Goal: Transaction & Acquisition: Obtain resource

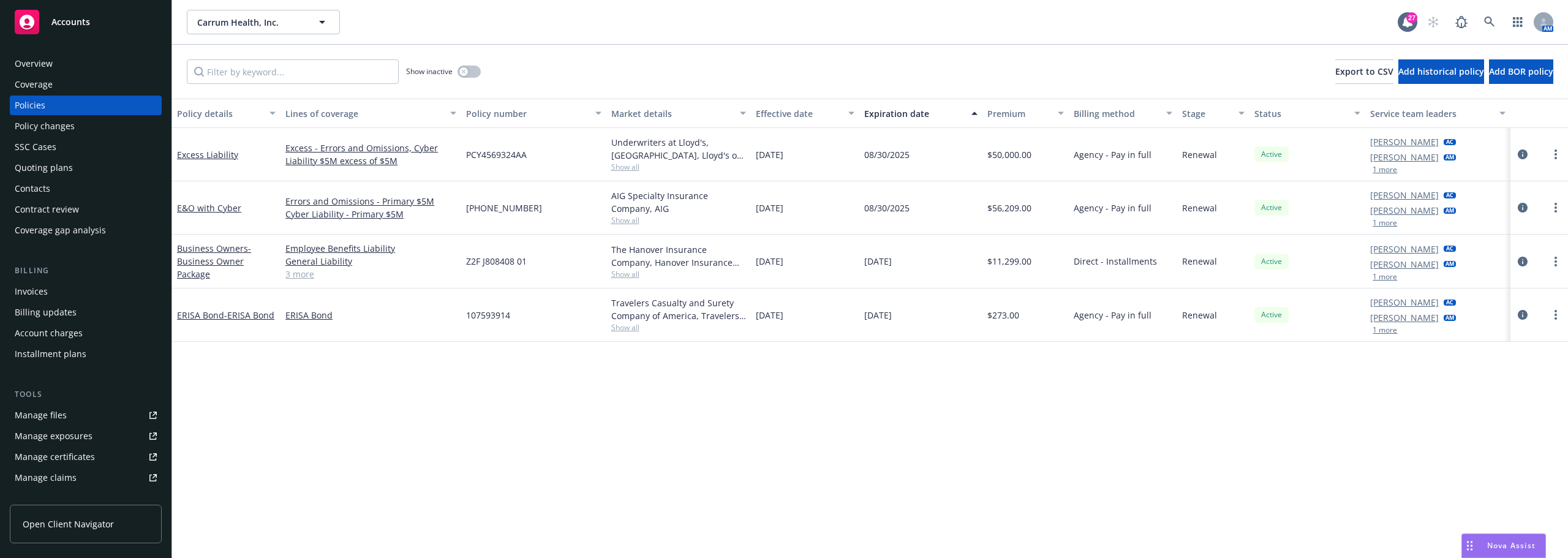
click at [353, 399] on div "Policy details Lines of coverage Policy number Market details Effective date Ex…" at bounding box center [869, 328] width 1395 height 459
click at [49, 124] on div "Policy changes" at bounding box center [44, 126] width 60 height 20
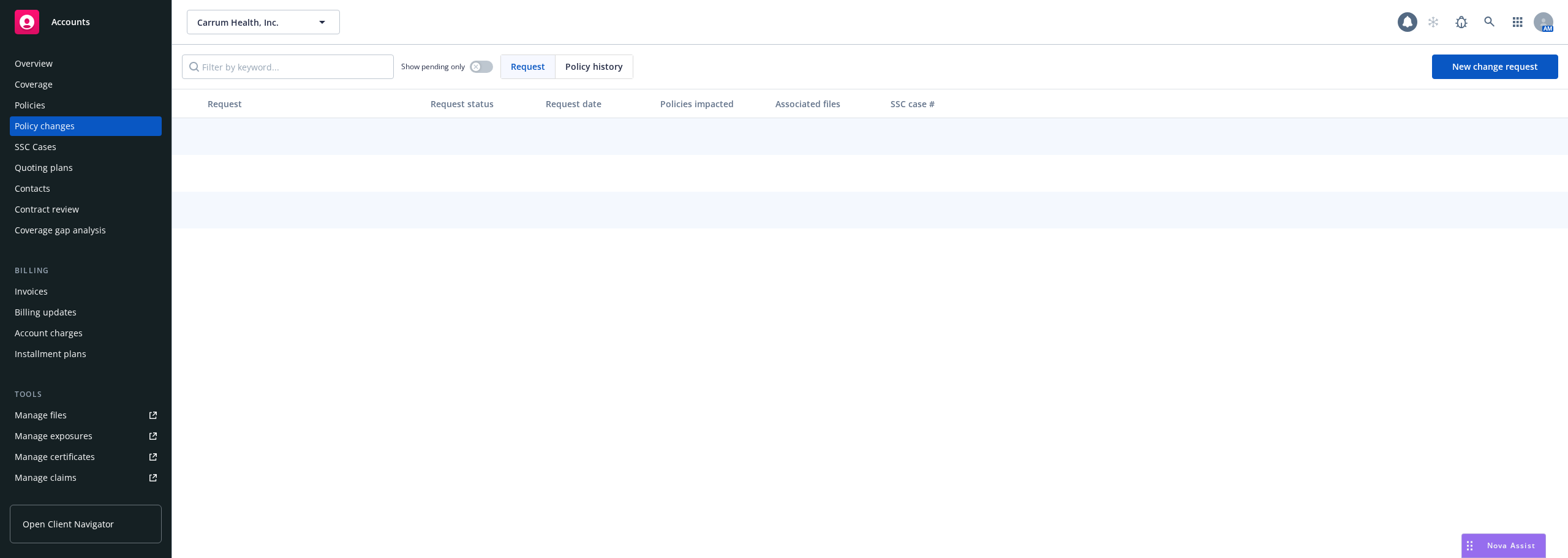
click at [47, 172] on div "Quoting plans" at bounding box center [44, 168] width 58 height 20
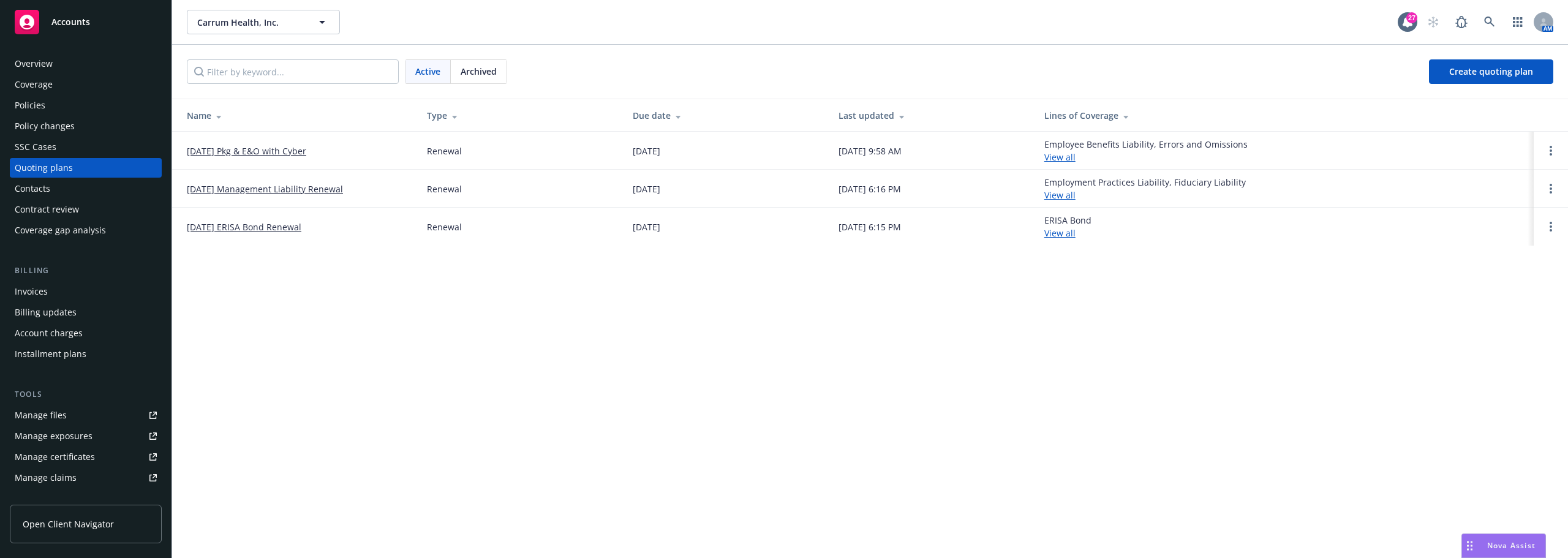
click at [274, 140] on td "[DATE] Pkg & E&O with Cyber" at bounding box center [295, 151] width 245 height 38
click at [264, 155] on link "[DATE] Pkg & E&O with Cyber" at bounding box center [246, 151] width 119 height 13
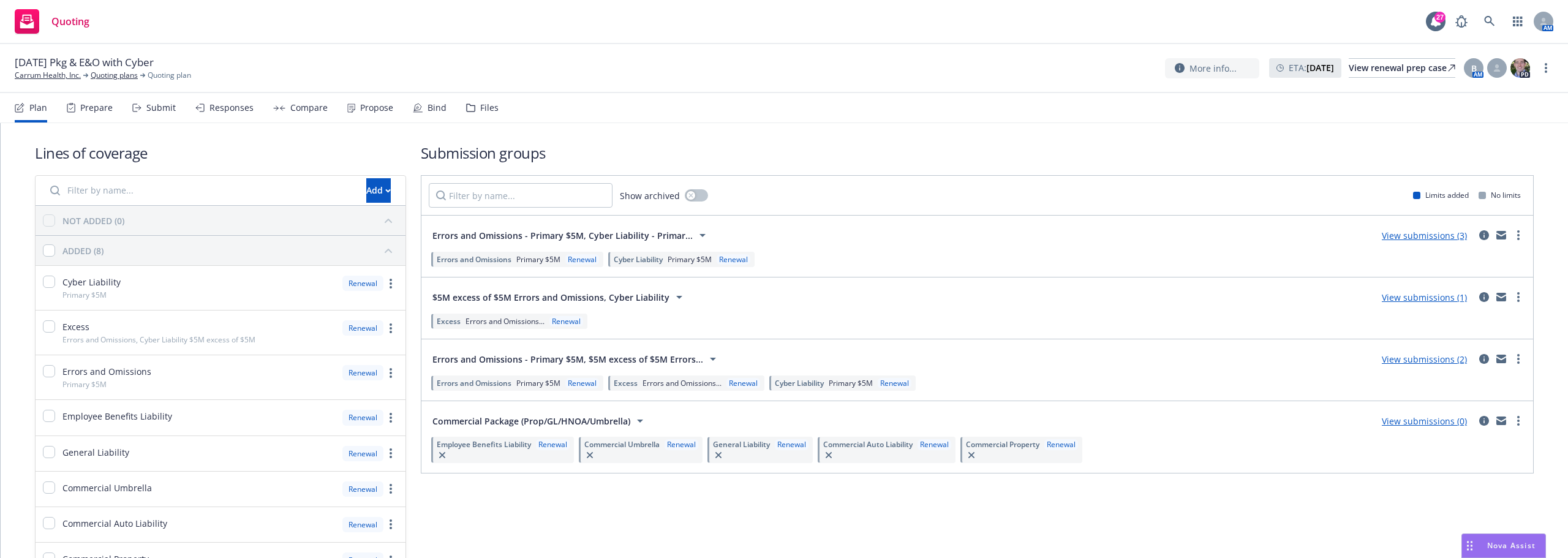
click at [1410, 297] on link "View submissions (1)" at bounding box center [1423, 297] width 85 height 12
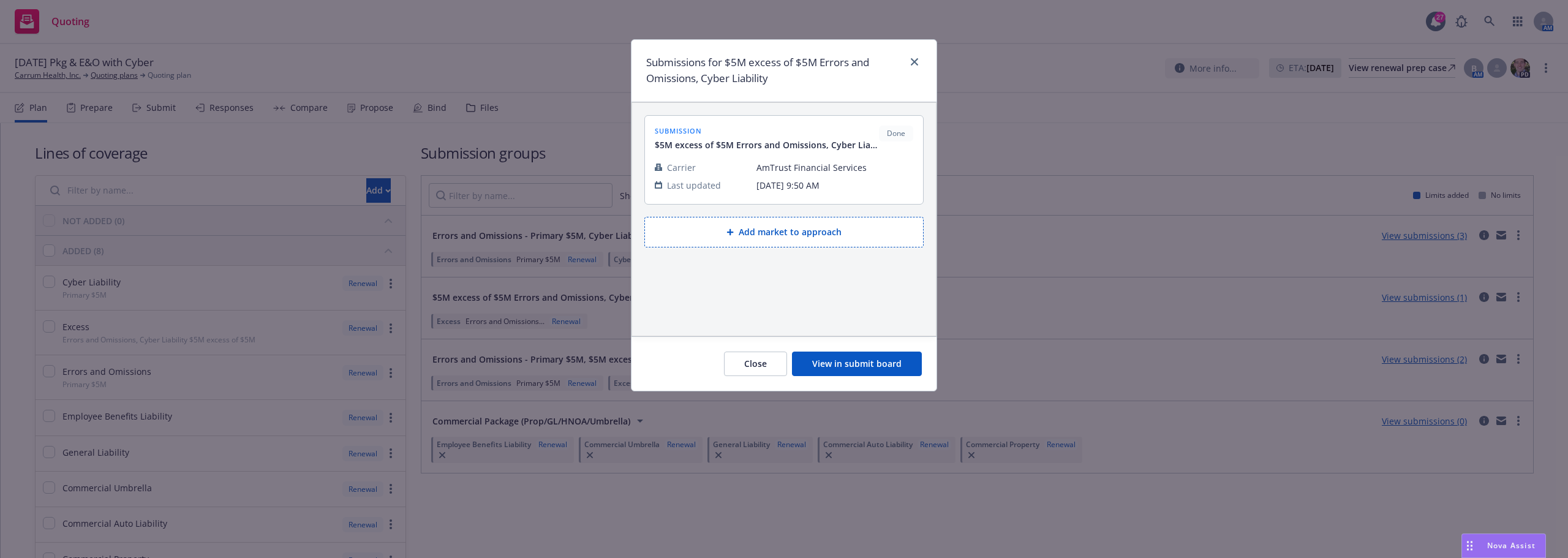
click at [743, 364] on button "Close" at bounding box center [755, 364] width 63 height 25
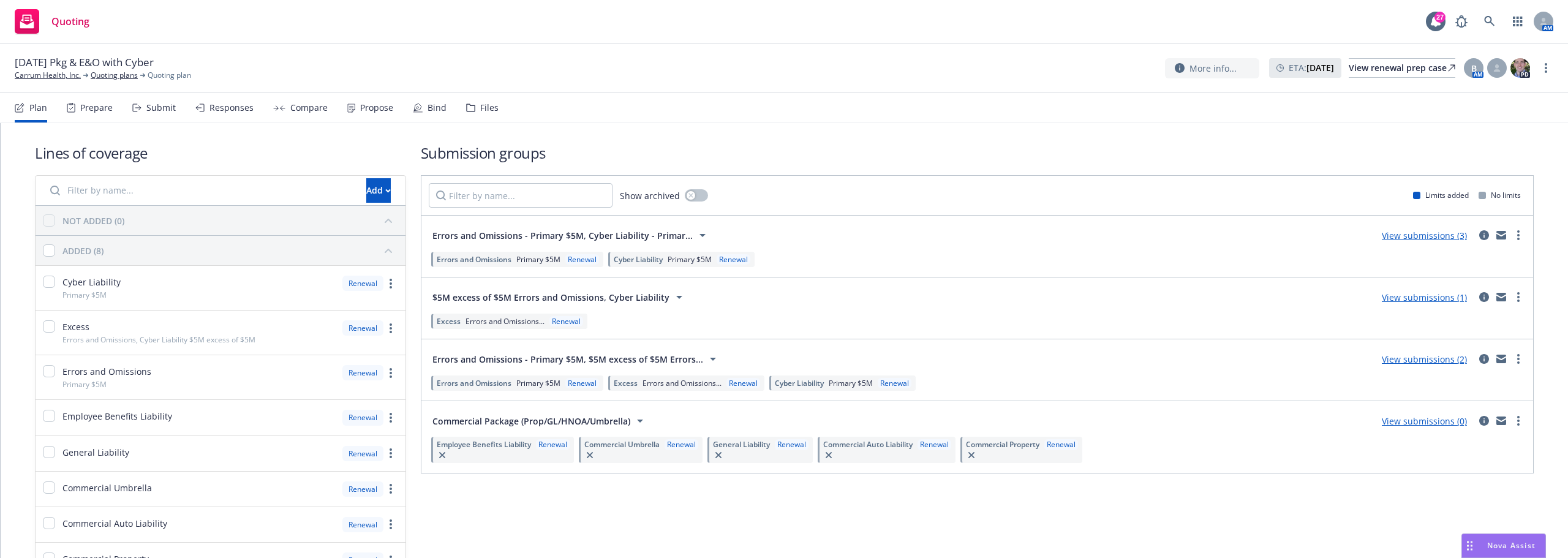
click at [1399, 291] on link "View submissions (1)" at bounding box center [1423, 297] width 85 height 12
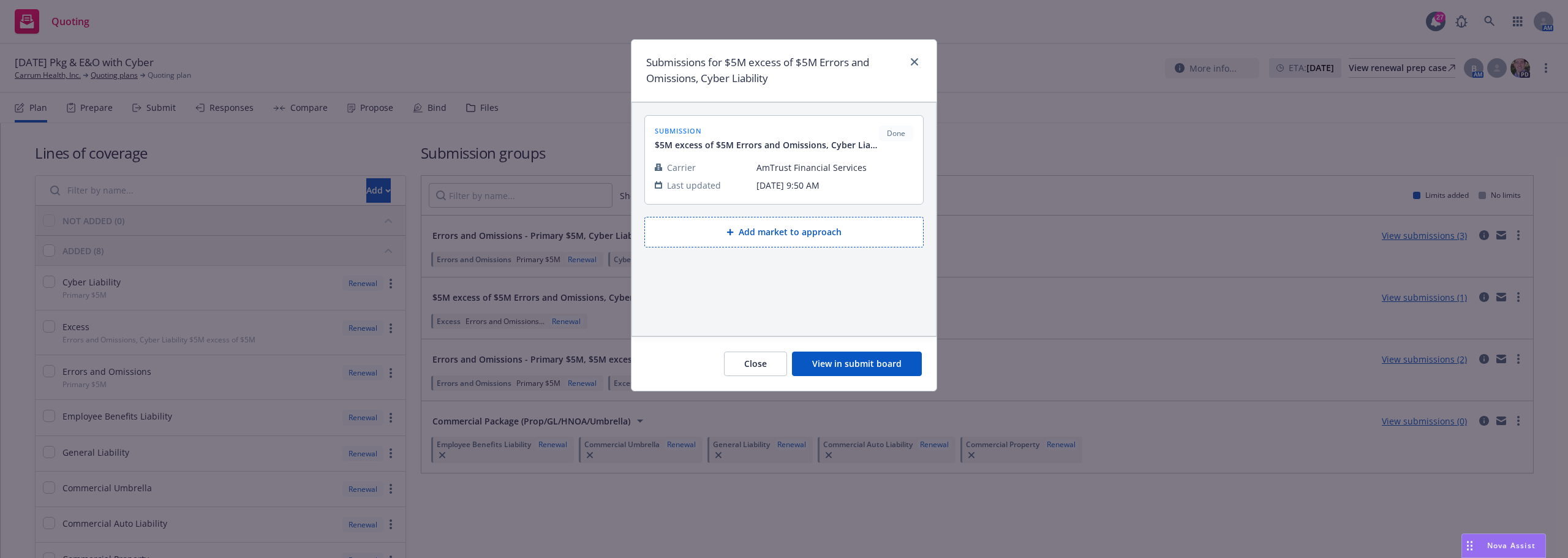
click at [840, 239] on button "Add market to approach" at bounding box center [784, 231] width 279 height 30
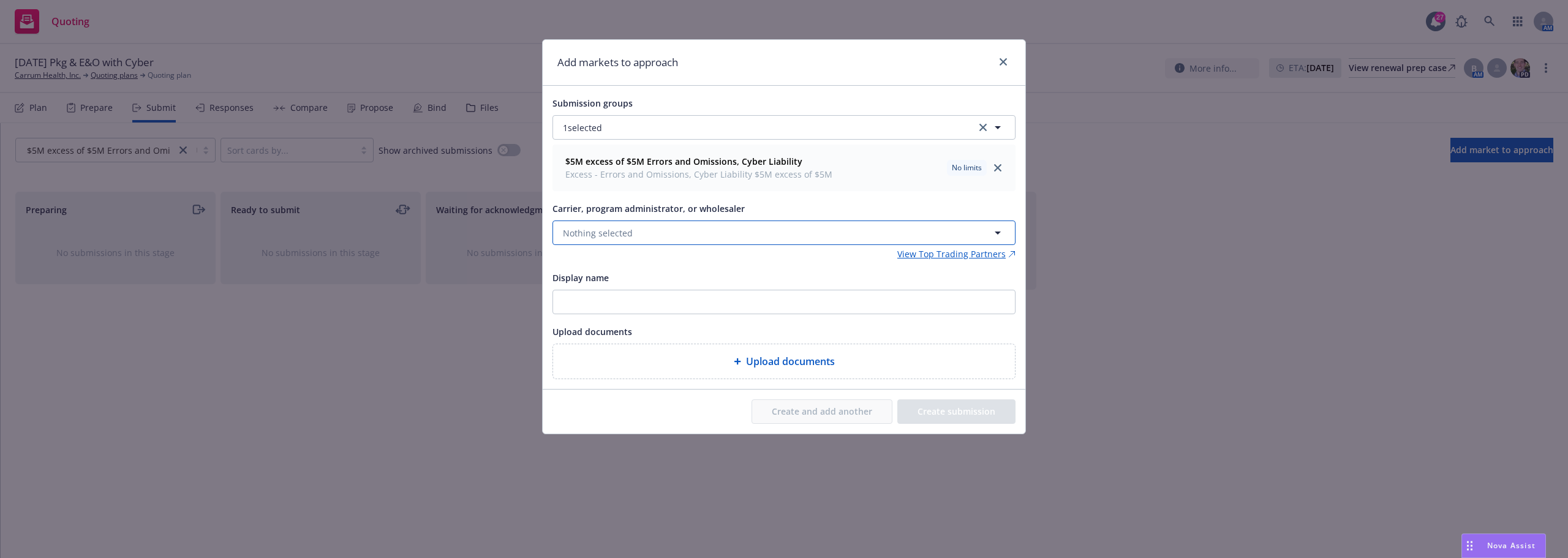
click at [709, 233] on button "Nothing selected" at bounding box center [784, 233] width 463 height 25
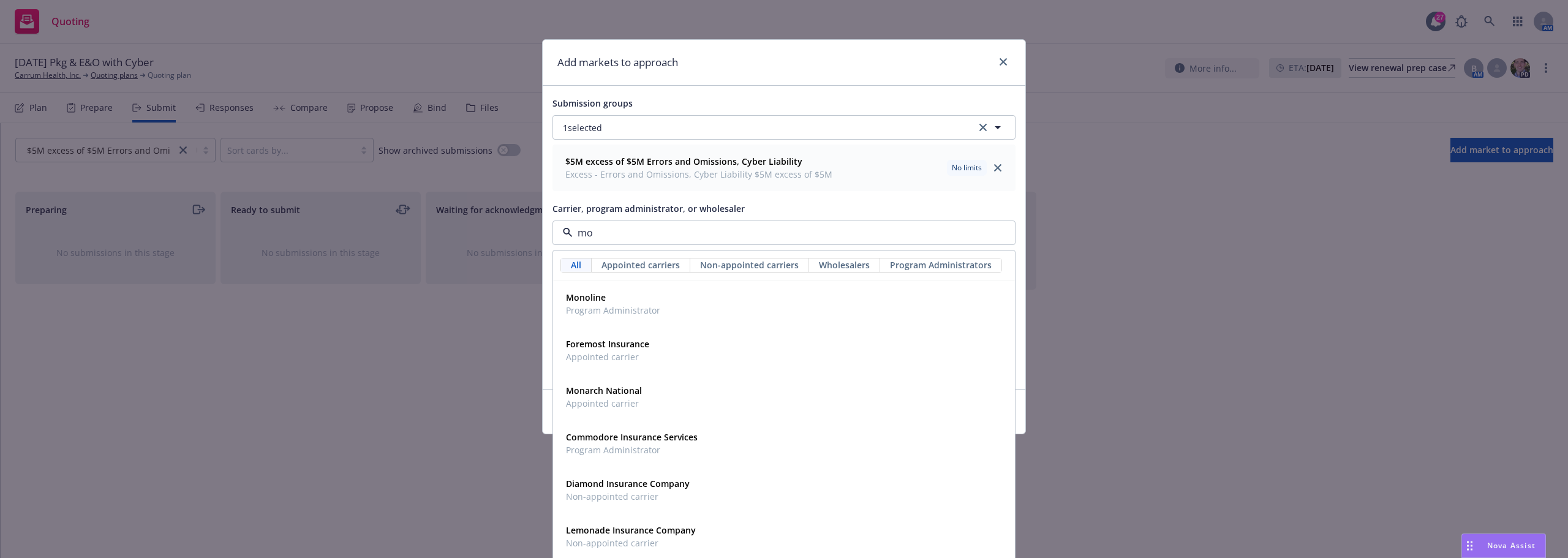
type input "mos"
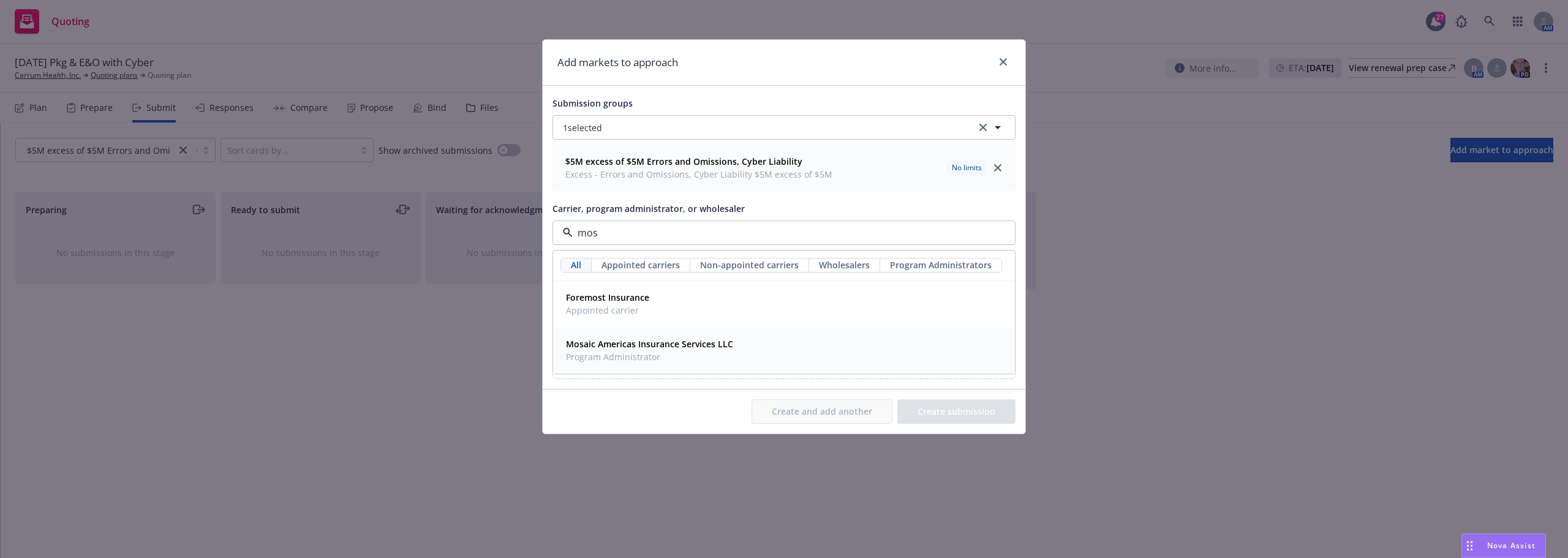
click at [694, 344] on strong "Mosaic Americas Insurance Services LLC" at bounding box center [649, 344] width 167 height 12
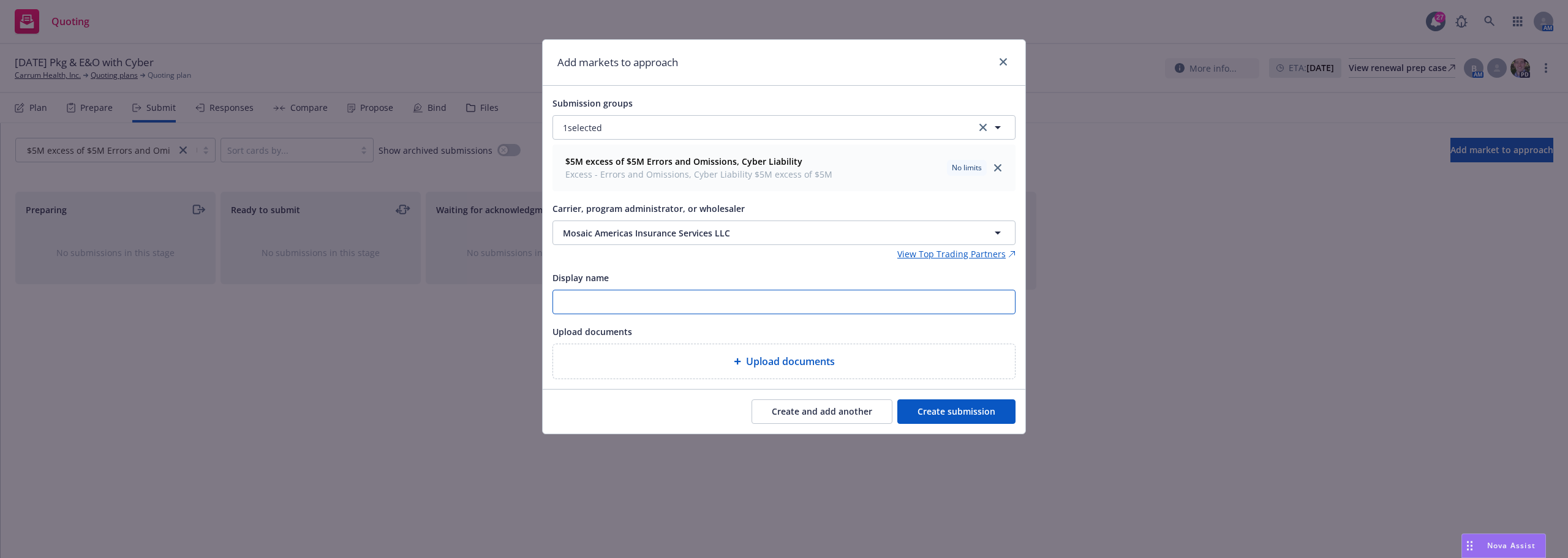
click at [695, 298] on input "Display name" at bounding box center [784, 302] width 462 height 23
click at [729, 303] on input "Display name" at bounding box center [784, 302] width 462 height 23
type input "Mosaic Submission"
click at [957, 415] on button "Create submission" at bounding box center [956, 412] width 119 height 25
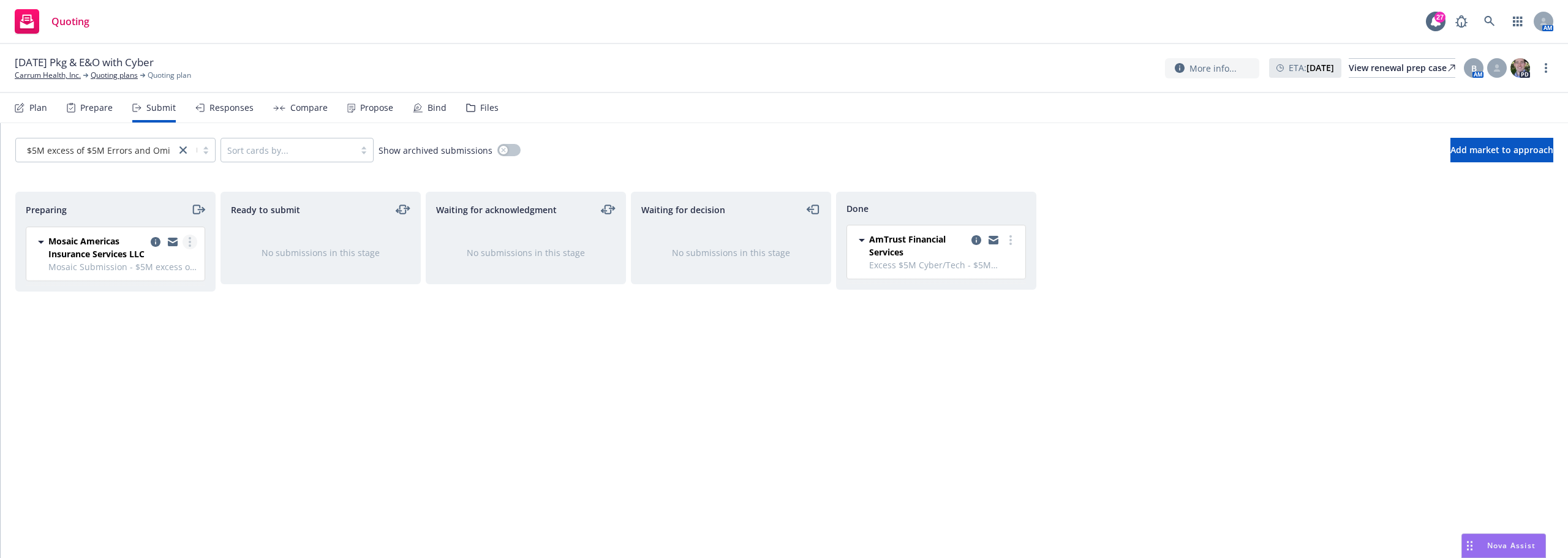
click at [193, 240] on link "more" at bounding box center [190, 242] width 15 height 15
click at [152, 351] on link "Add accepted decision" at bounding box center [135, 341] width 123 height 25
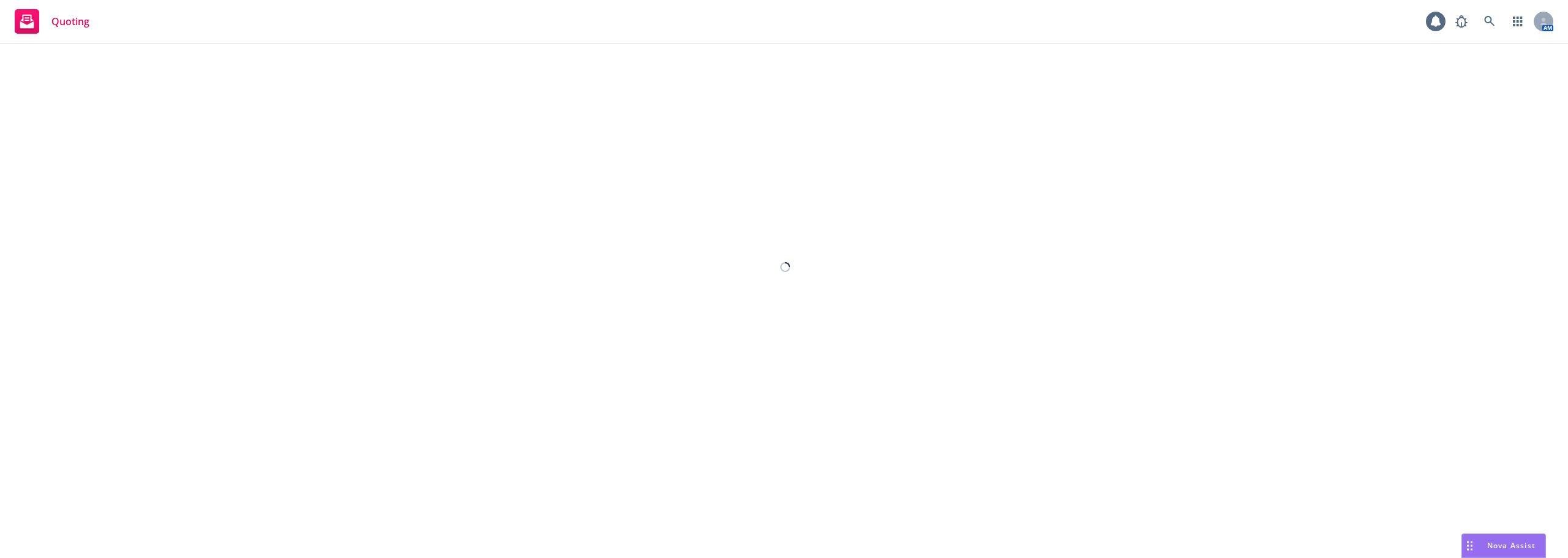
select select "12"
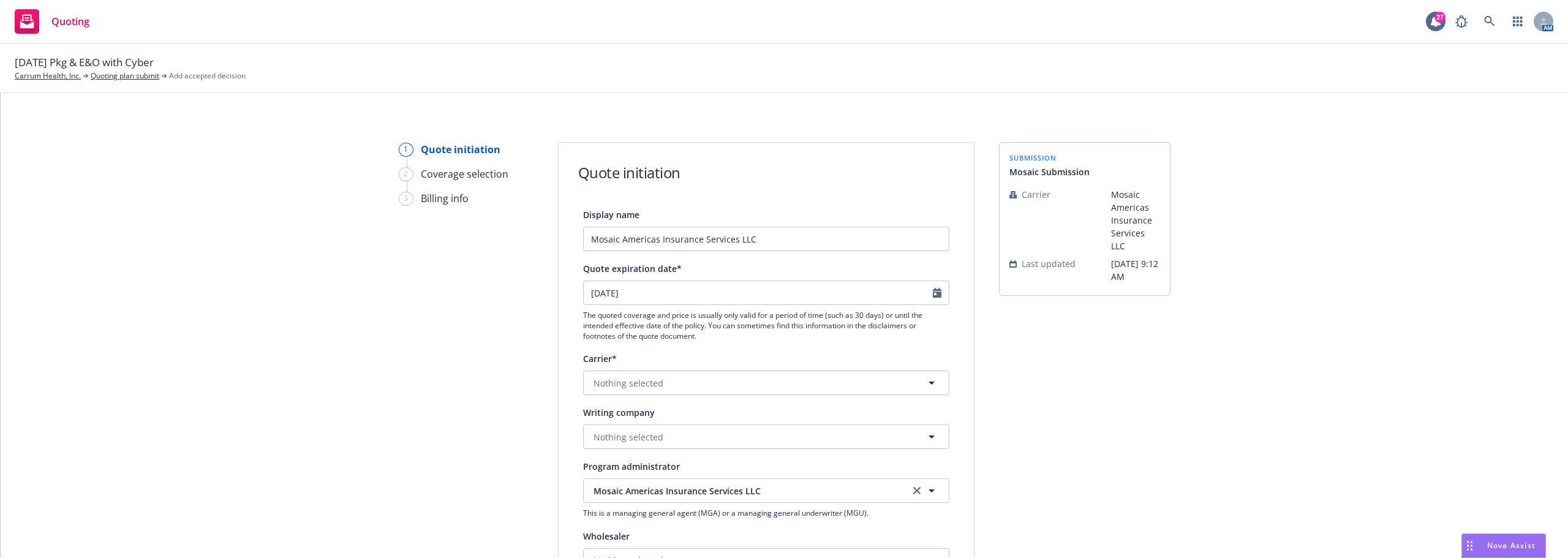
scroll to position [123, 0]
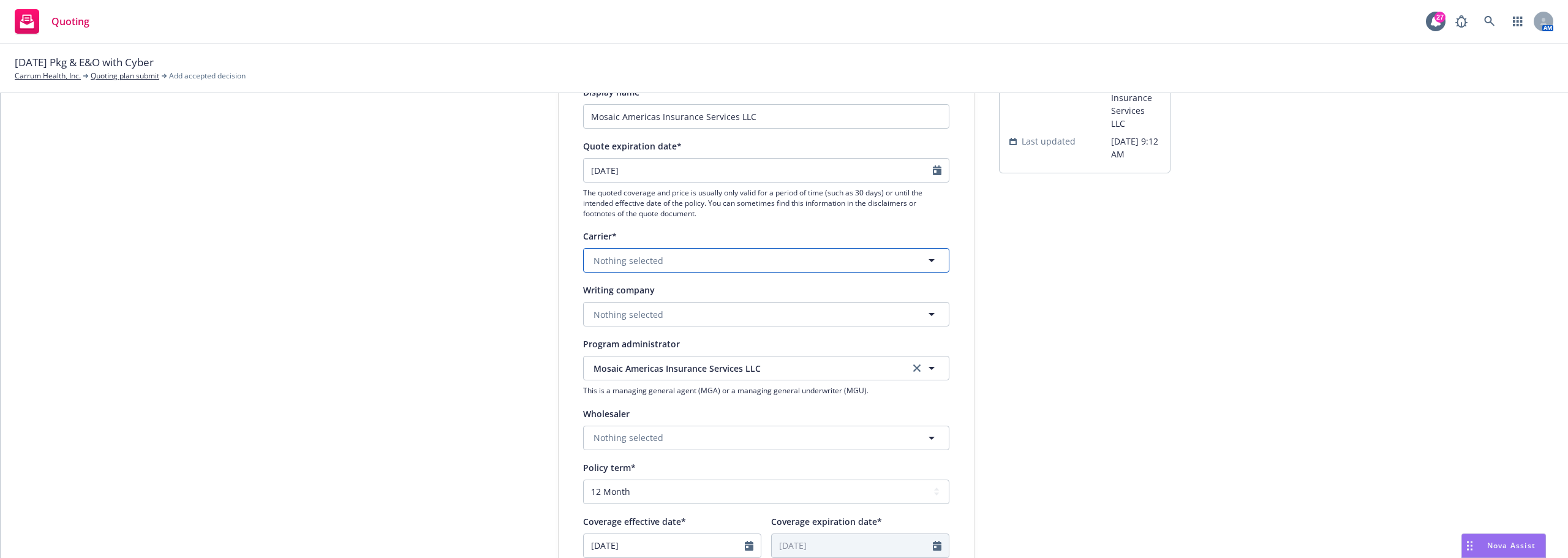
click at [675, 266] on button "Nothing selected" at bounding box center [765, 260] width 366 height 25
type input "mos"
click at [539, 379] on div "1 Quote initiation 2 Coverage selection 3 Billing info Quote initiation Display…" at bounding box center [784, 430] width 1538 height 821
click at [626, 270] on button "Nothing selected" at bounding box center [765, 260] width 366 height 25
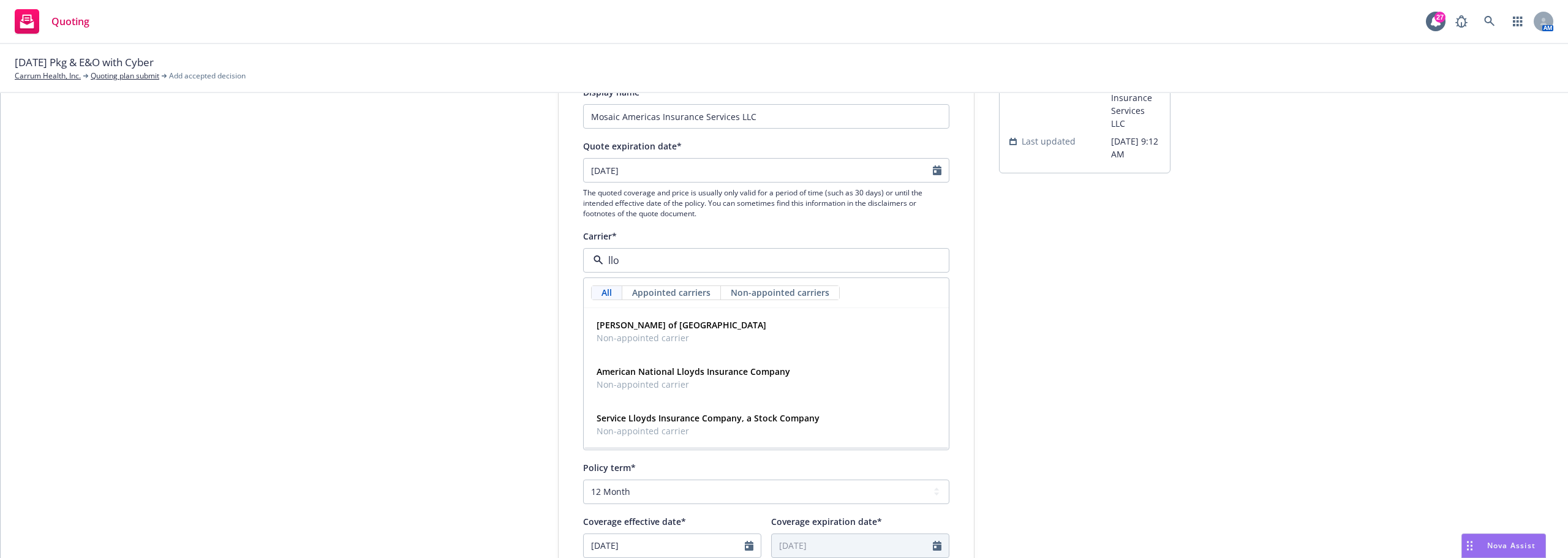
type input "lloy"
click at [649, 323] on strong "Lloyd's of London" at bounding box center [682, 325] width 170 height 12
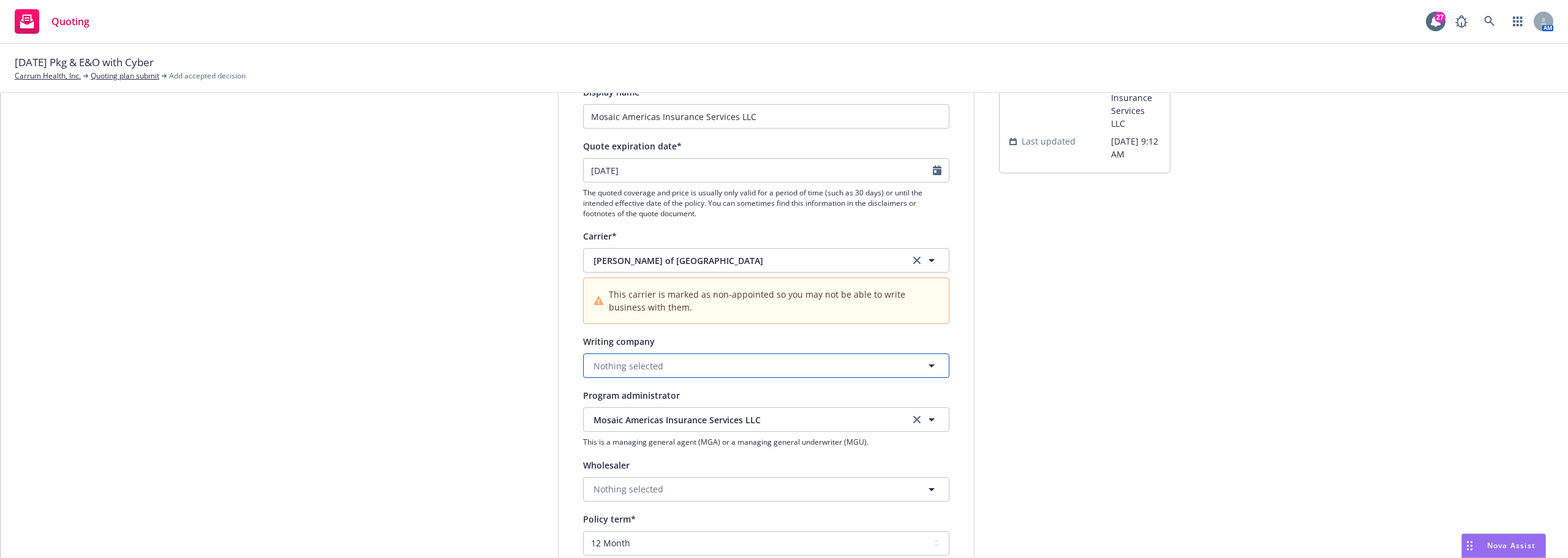
click at [640, 374] on button "Nothing selected" at bounding box center [765, 365] width 366 height 25
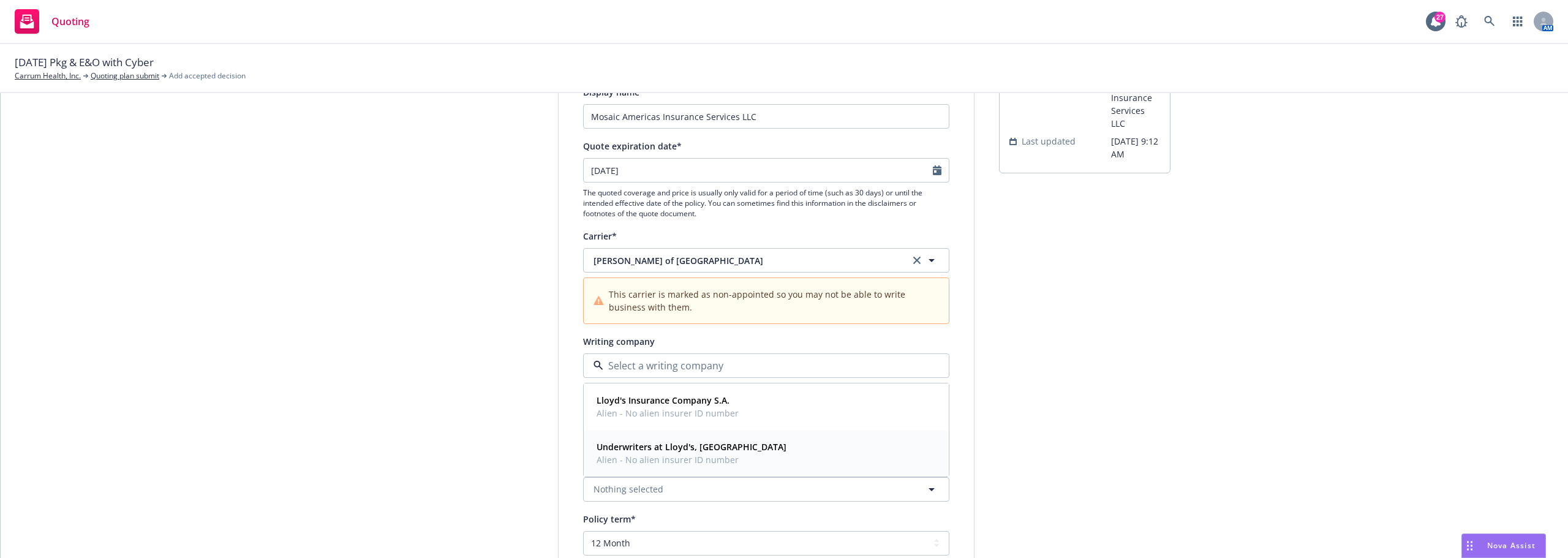
click at [673, 446] on strong "Underwriters at Lloyd's, London" at bounding box center [691, 447] width 190 height 12
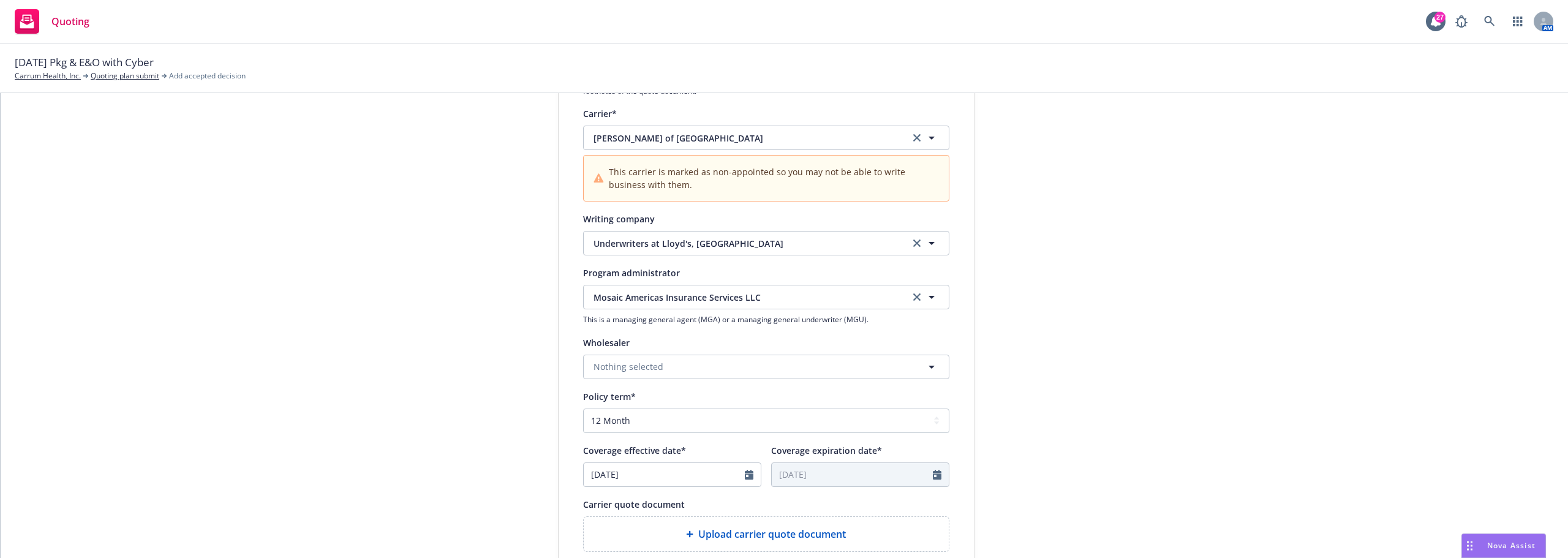
scroll to position [306, 0]
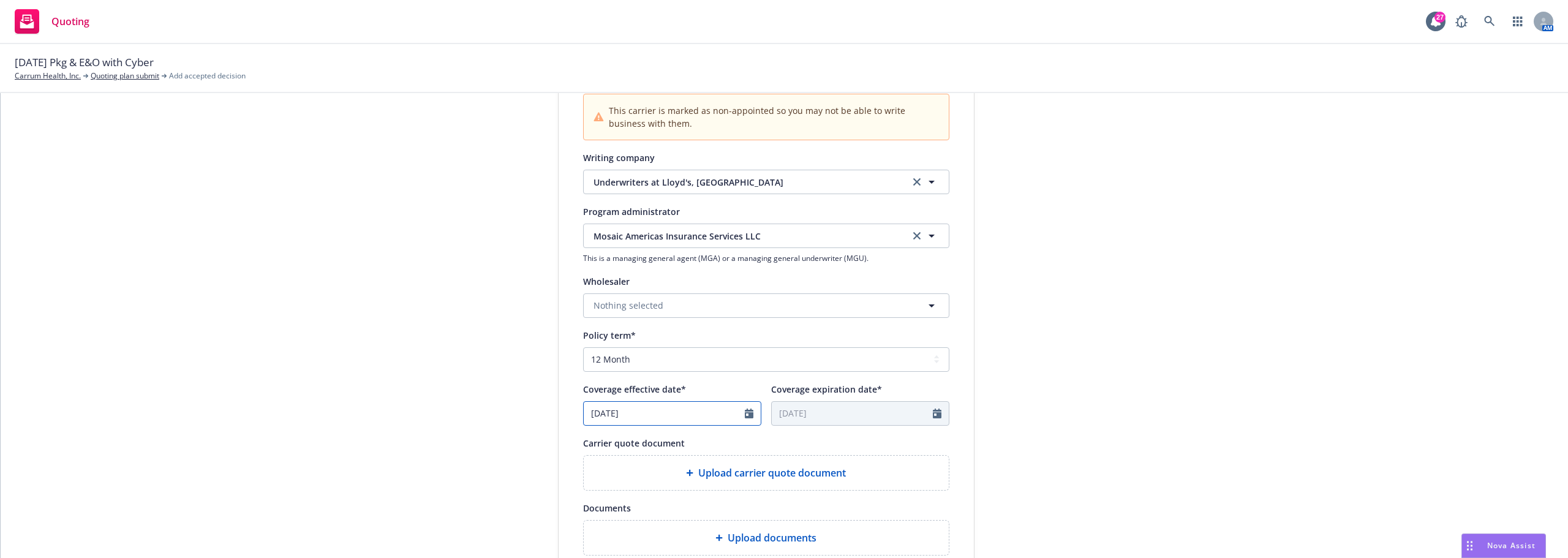
click at [745, 414] on icon "Calendar" at bounding box center [749, 413] width 8 height 10
select select "8"
click at [714, 366] on span "30" at bounding box center [716, 365] width 16 height 16
type input "08/30/2025"
type input "08/30/2026"
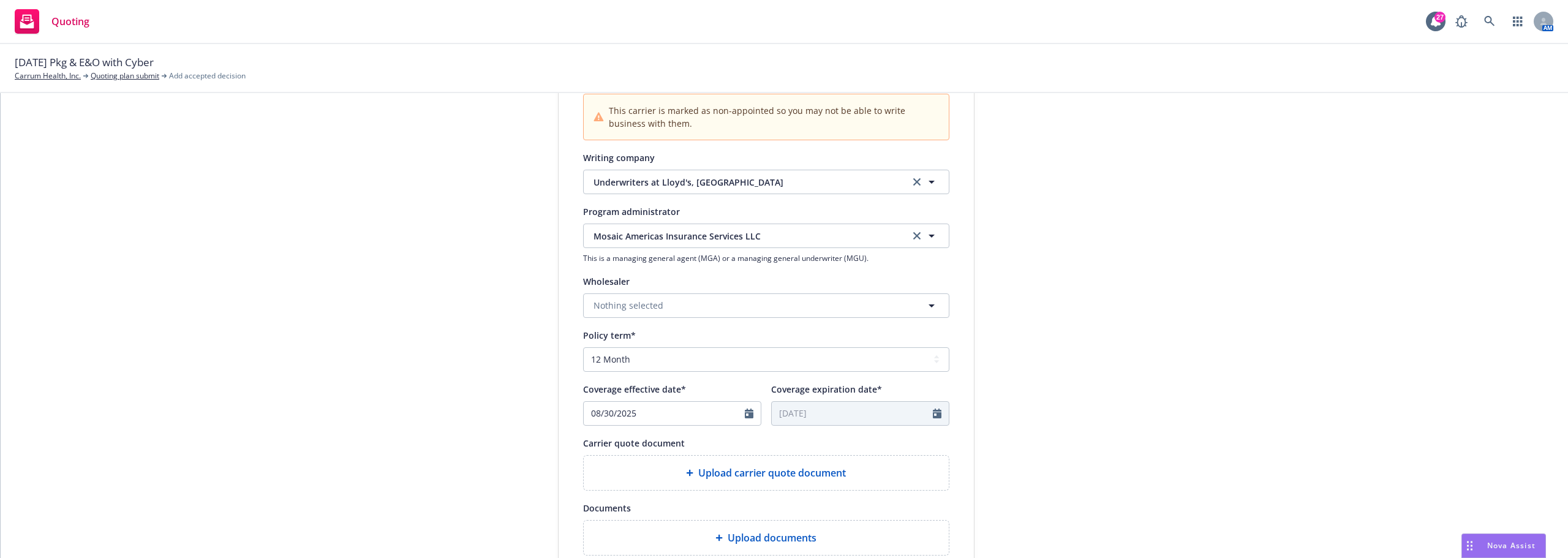
click at [570, 449] on div "Display name Mosaic Americas Insurance Services LLC Quote expiration date* 09/2…" at bounding box center [765, 267] width 415 height 733
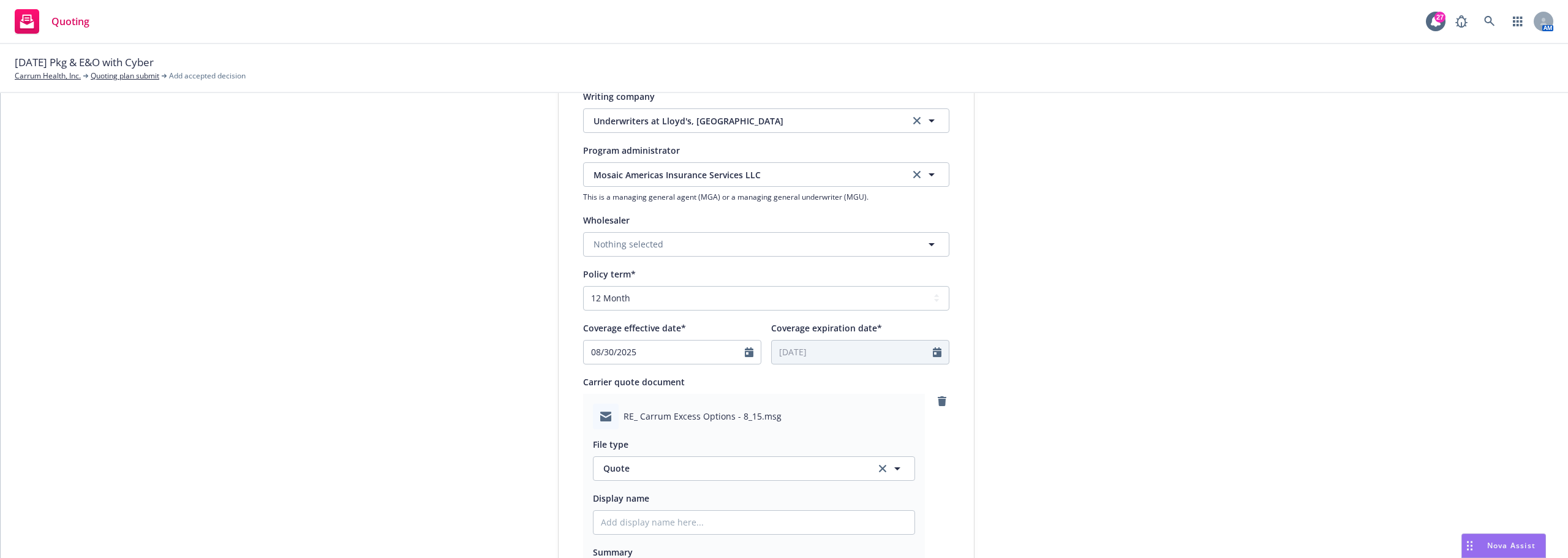
scroll to position [551, 0]
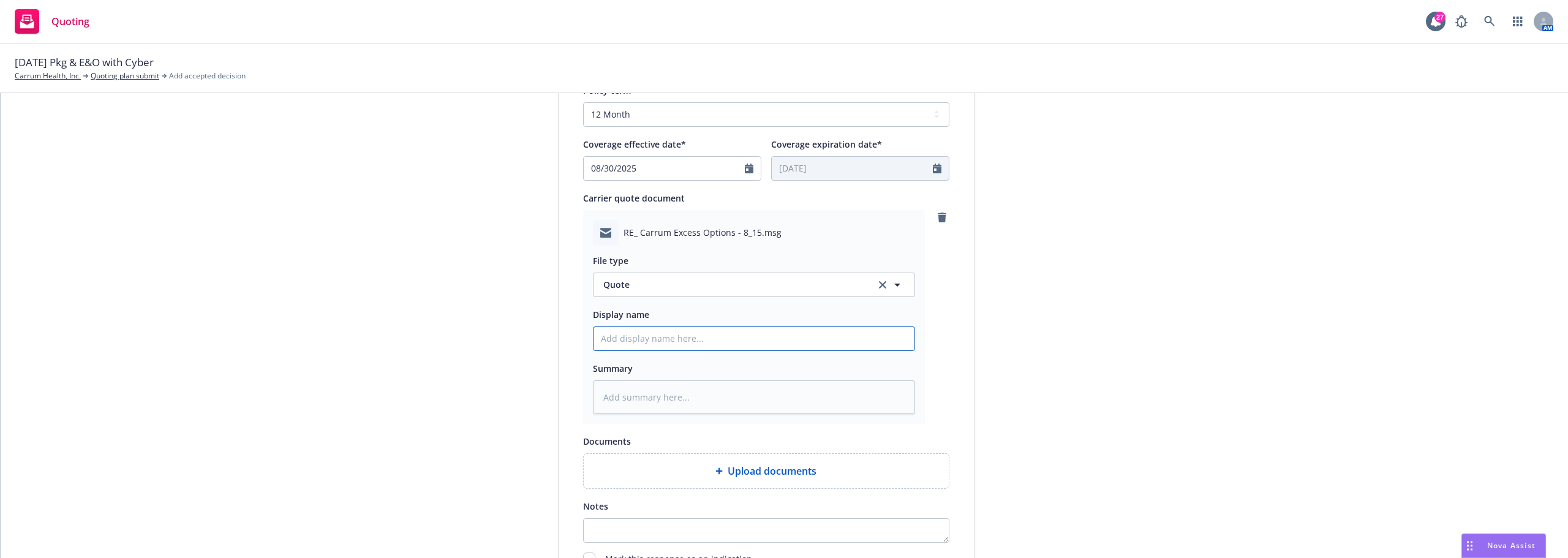
click at [693, 341] on input "Display name" at bounding box center [754, 338] width 321 height 23
type textarea "x"
type input "M"
type textarea "x"
type input "Mo"
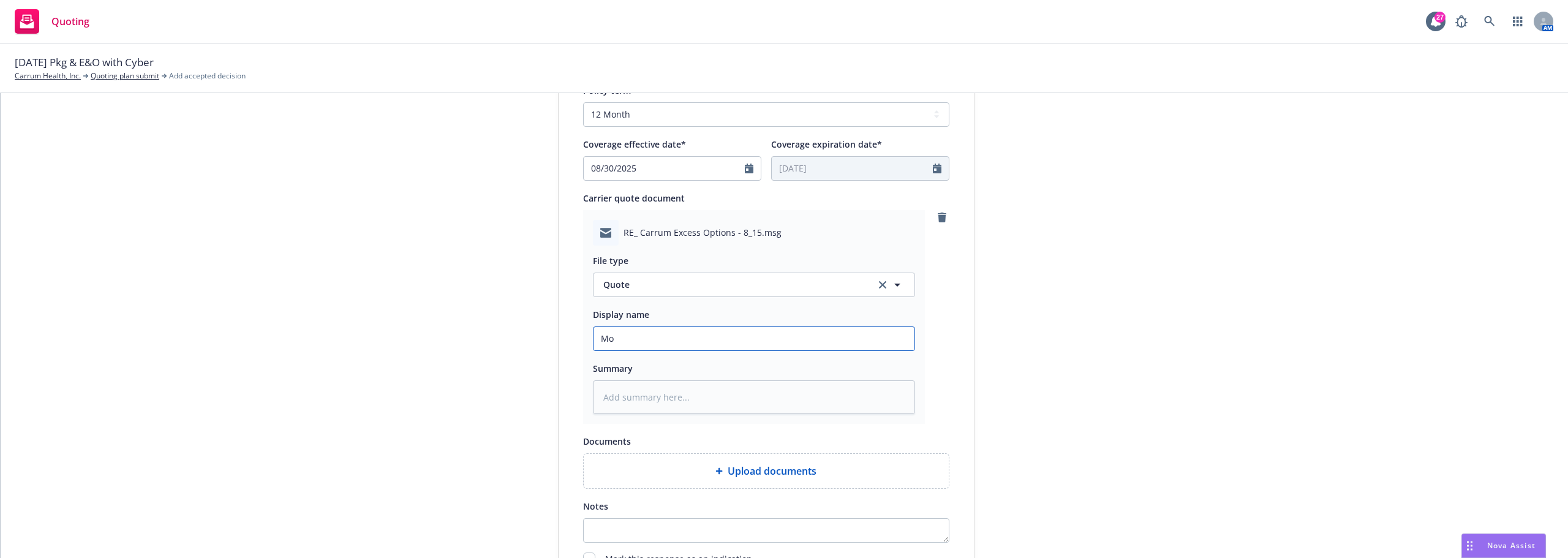
type textarea "x"
type input "Mos"
type textarea "x"
type input "Mosa"
type textarea "x"
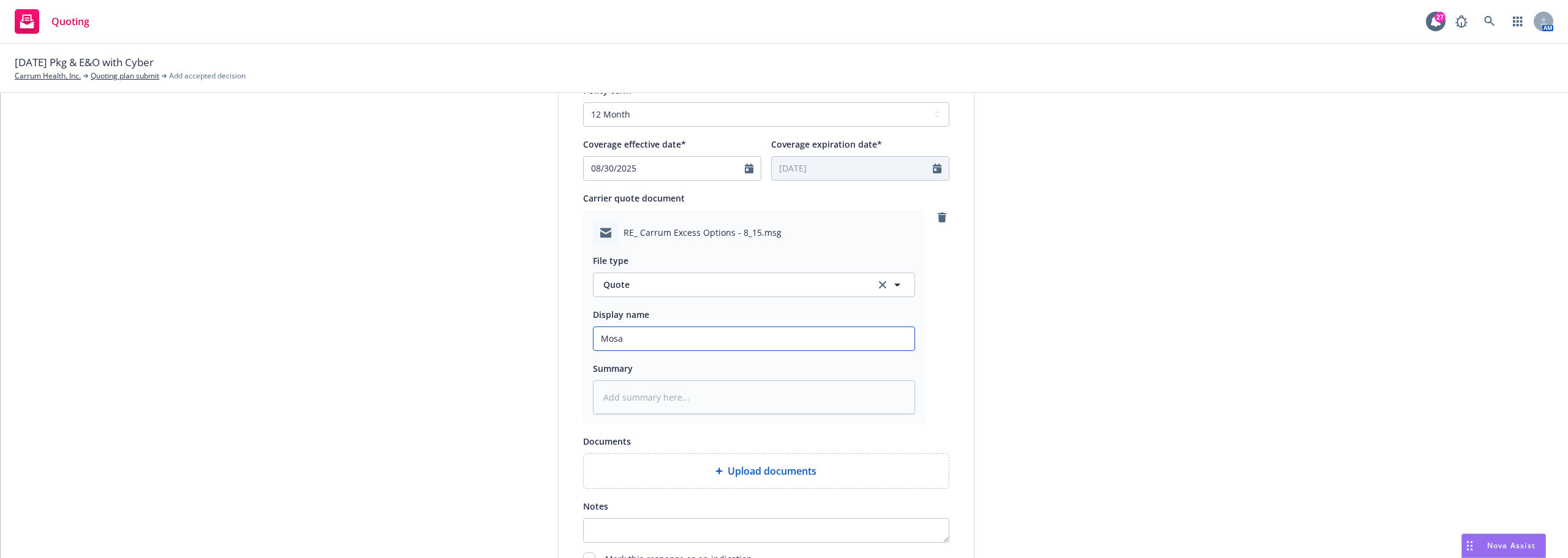
type input "Mosai"
type textarea "x"
type input "Mosaic"
type textarea "x"
type input "Mosaic"
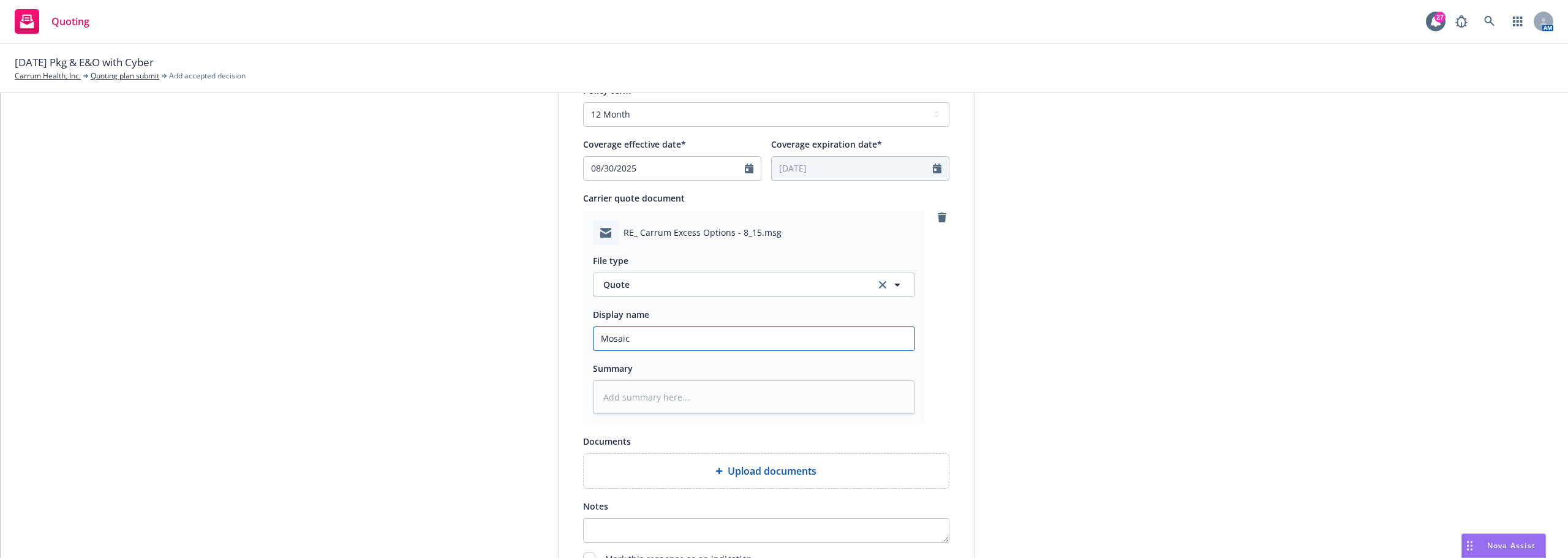
type textarea "x"
type input "Mosaic Q"
type textarea "x"
type input "Mosaic QU"
type textarea "x"
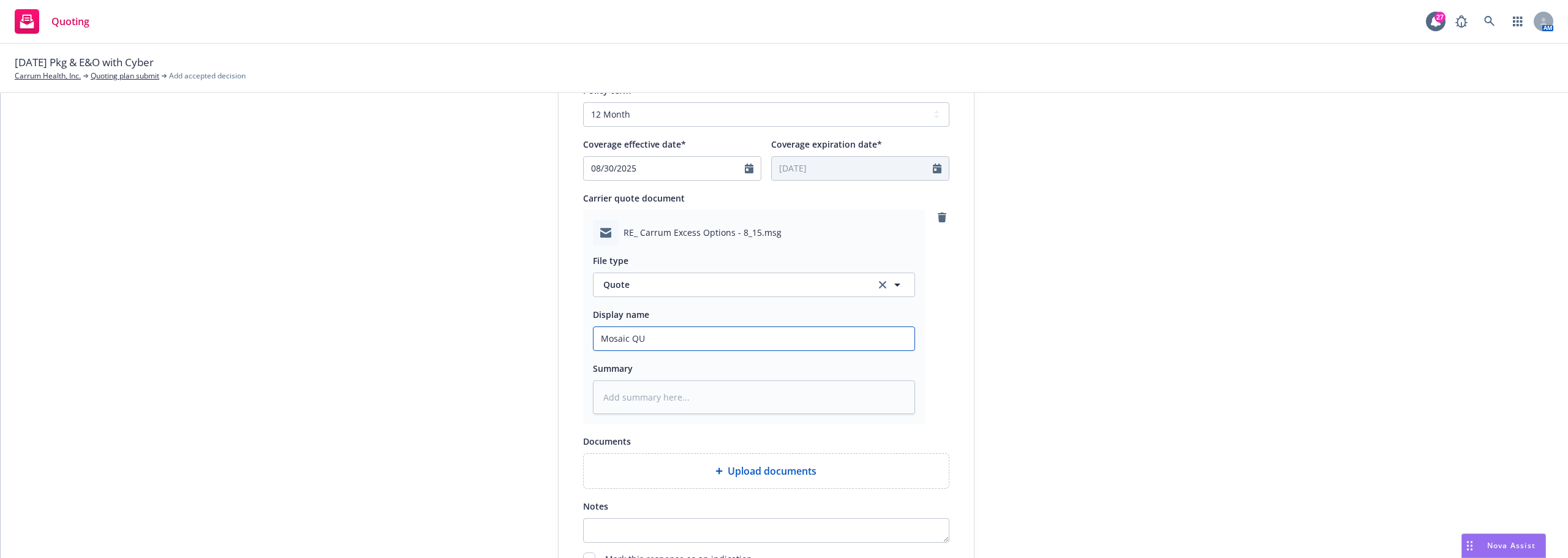
type input "Mosaic QUo"
type textarea "x"
type input "Mosaic QUot"
type textarea "x"
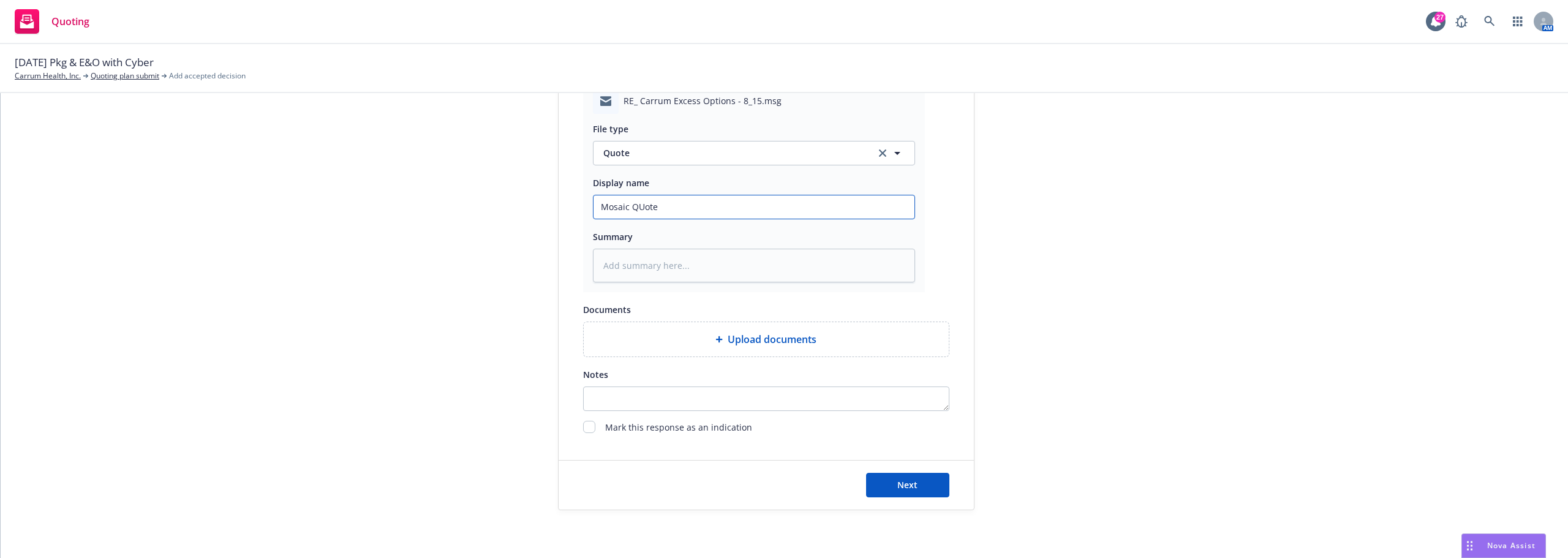
scroll to position [684, 0]
type input "Mosaic QUote"
click at [881, 481] on button "Next" at bounding box center [907, 484] width 83 height 25
type textarea "x"
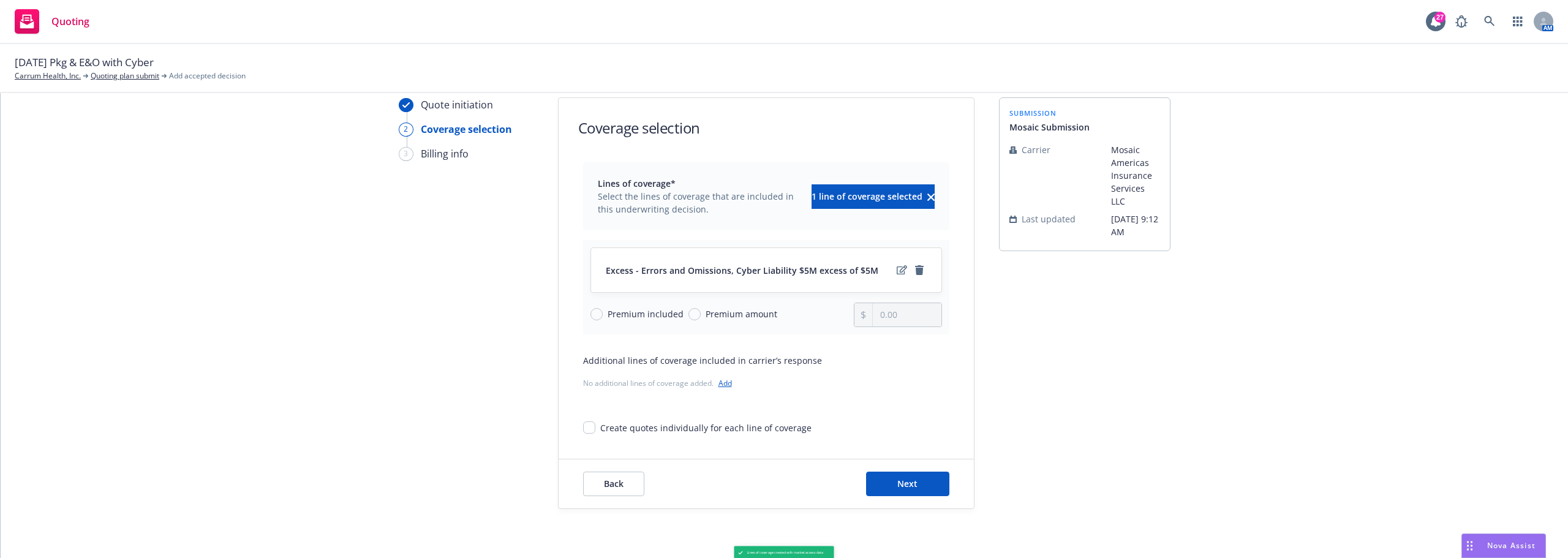
scroll to position [44, 0]
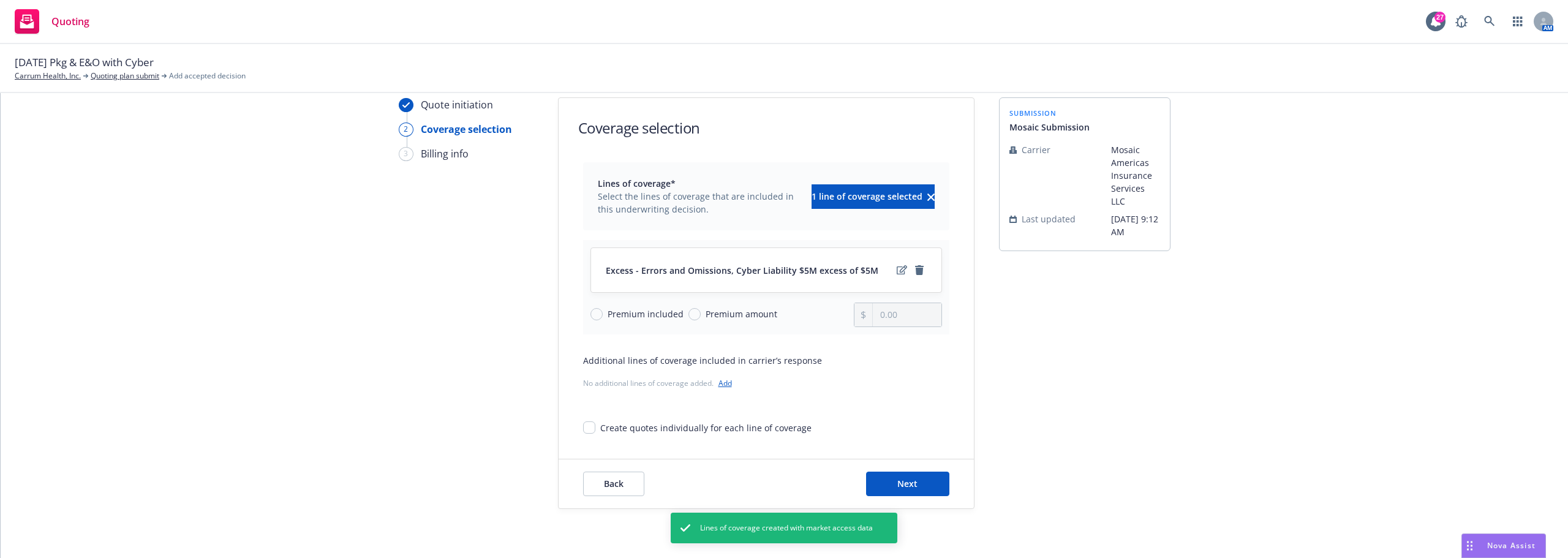
click at [665, 318] on span "Premium included" at bounding box center [645, 314] width 76 height 13
click at [603, 318] on input "Premium included" at bounding box center [596, 314] width 12 height 12
radio input "true"
click at [752, 310] on span "Premium amount" at bounding box center [741, 314] width 72 height 13
click at [700, 310] on input "Premium amount" at bounding box center [694, 314] width 12 height 12
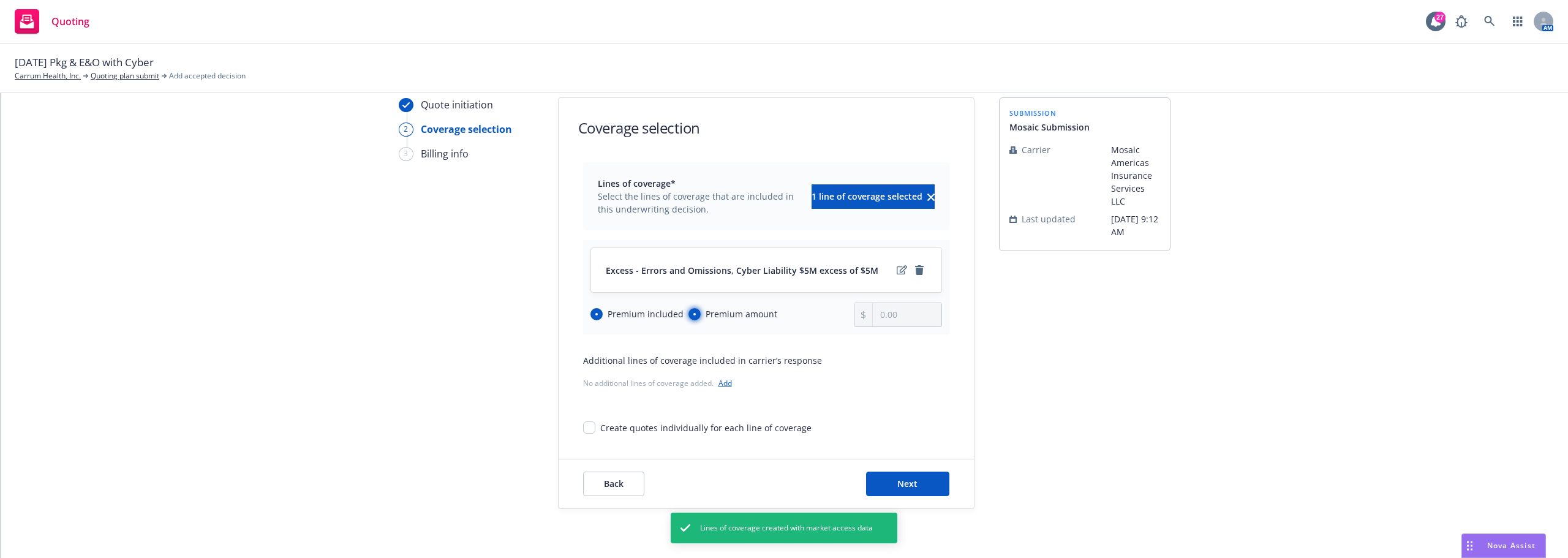
radio input "true"
radio input "false"
drag, startPoint x: 938, startPoint y: 316, endPoint x: 844, endPoint y: 309, distance: 94.3
click at [868, 309] on div "Excess - Errors and Omissions, Cyber Liability $5M excess of $5M Premium includ…" at bounding box center [765, 287] width 366 height 95
click at [886, 353] on div "Lines of coverage* Select the lines of coverage that are included in this under…" at bounding box center [765, 298] width 366 height 272
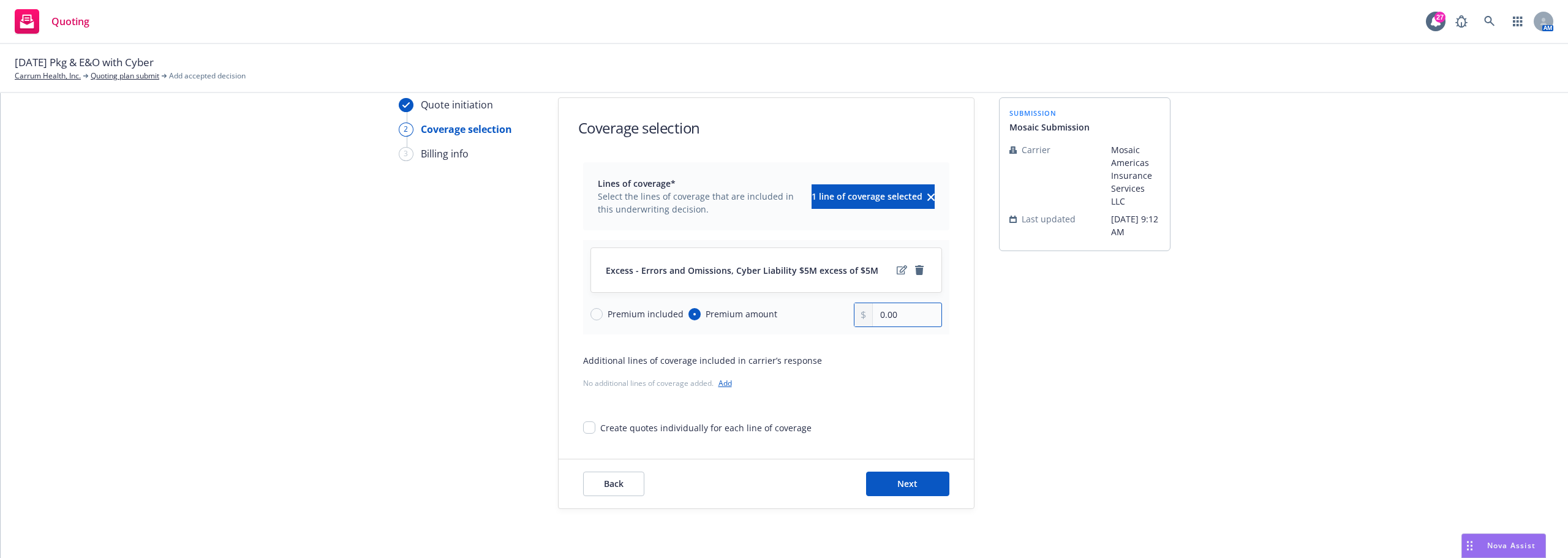
drag, startPoint x: 917, startPoint y: 321, endPoint x: 868, endPoint y: 306, distance: 51.2
click at [867, 307] on div "0.00" at bounding box center [897, 315] width 88 height 25
type input "39,000.00"
click at [886, 344] on div "Lines of coverage* Select the lines of coverage that are included in this under…" at bounding box center [765, 298] width 366 height 272
click at [912, 481] on span "Next" at bounding box center [907, 483] width 21 height 12
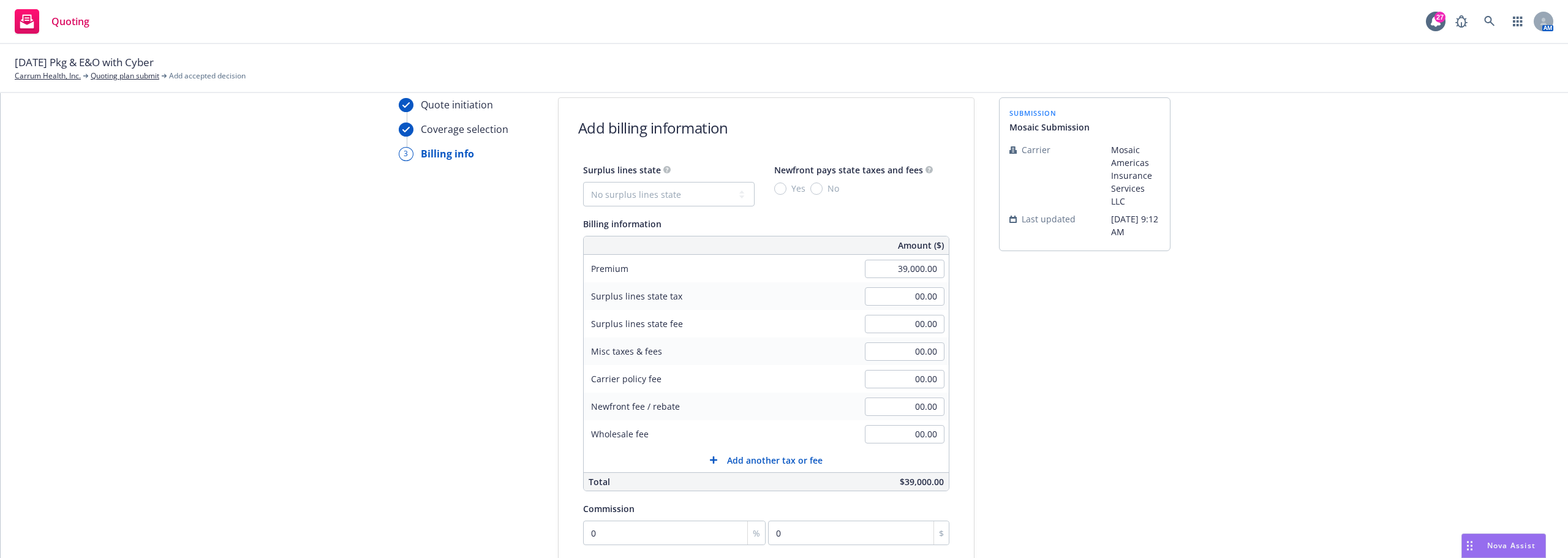
drag, startPoint x: 733, startPoint y: 178, endPoint x: 728, endPoint y: 184, distance: 7.8
click at [732, 179] on div "Surplus lines state No surplus lines state Alaska Alabama Arkansas Arizona Cali…" at bounding box center [668, 184] width 171 height 44
drag, startPoint x: 728, startPoint y: 184, endPoint x: 715, endPoint y: 198, distance: 19.1
click at [728, 184] on select "No surplus lines state Alaska Alabama Arkansas Arizona California Colorado Conn…" at bounding box center [668, 194] width 171 height 25
select select "CA"
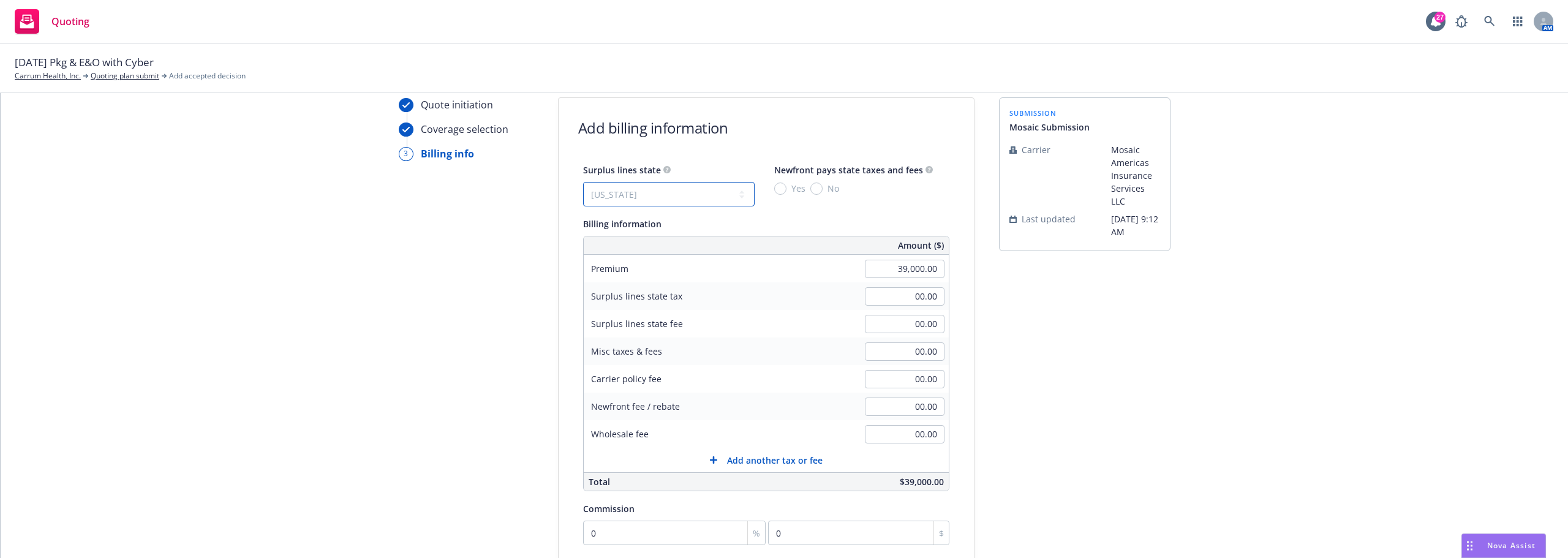
click at [583, 182] on select "No surplus lines state Alaska Alabama Arkansas Arizona California Colorado Conn…" at bounding box center [668, 194] width 171 height 25
type input "1,170.00"
type input "70.20"
click at [791, 188] on span "Yes" at bounding box center [798, 188] width 14 height 13
click at [783, 188] on input "Yes" at bounding box center [779, 188] width 12 height 12
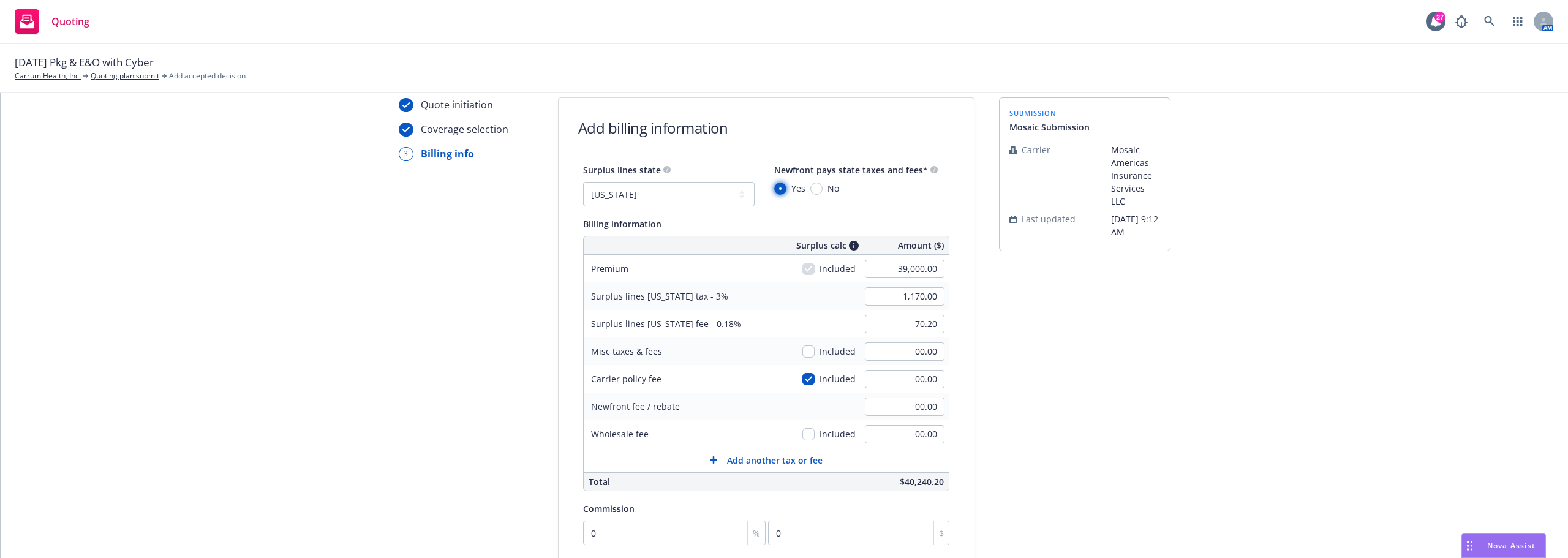
radio input "true"
click at [947, 190] on div "Surplus lines state No surplus lines state Alaska Alabama Arkansas Arizona Cali…" at bounding box center [765, 405] width 415 height 486
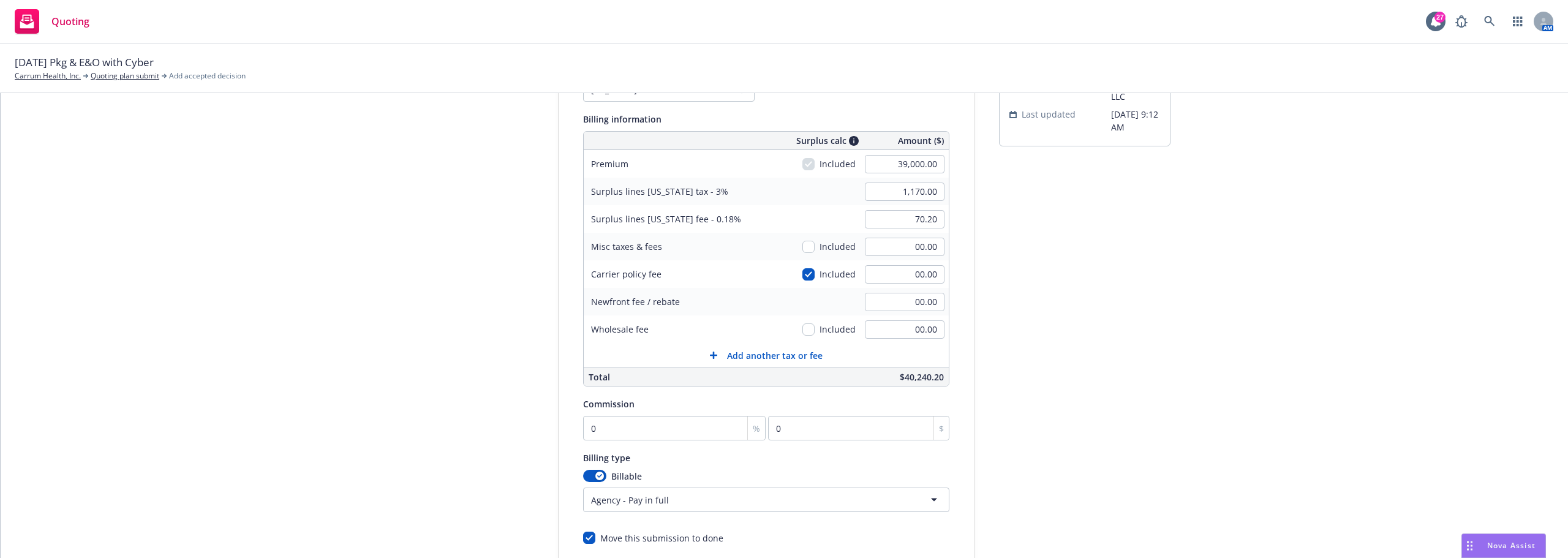
scroll to position [228, 0]
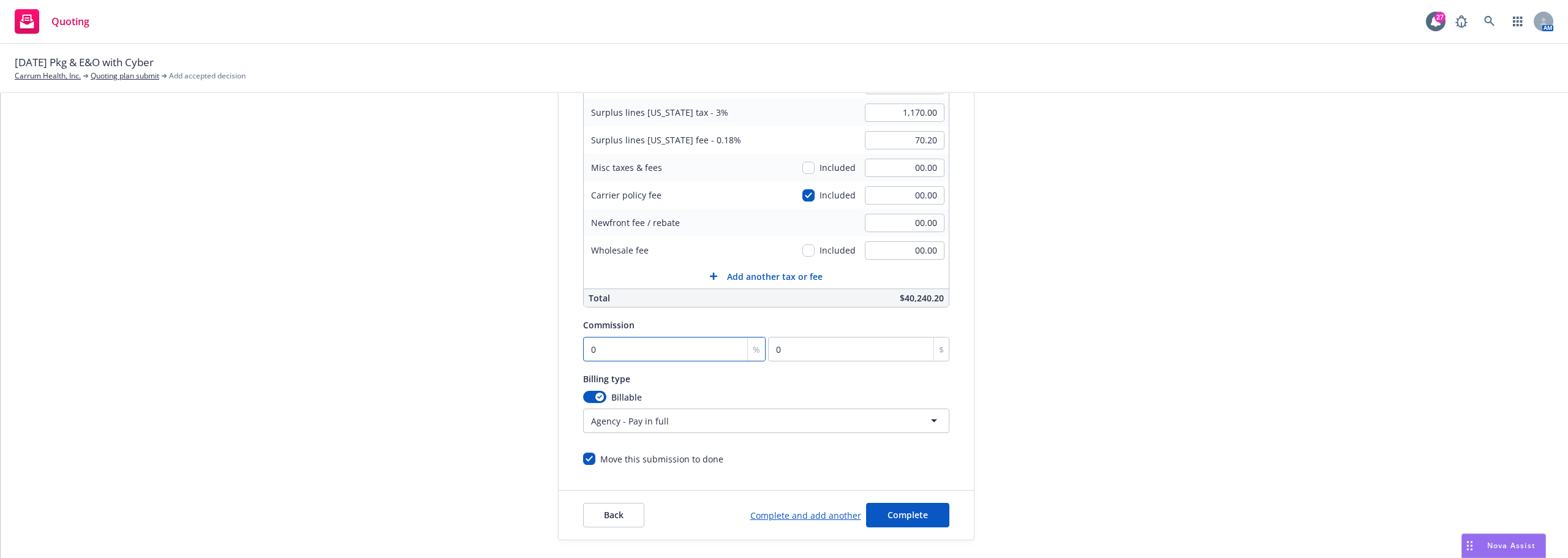
click at [647, 348] on input "0" at bounding box center [674, 349] width 183 height 25
type input "1"
type input "390"
type input "15"
type input "5850"
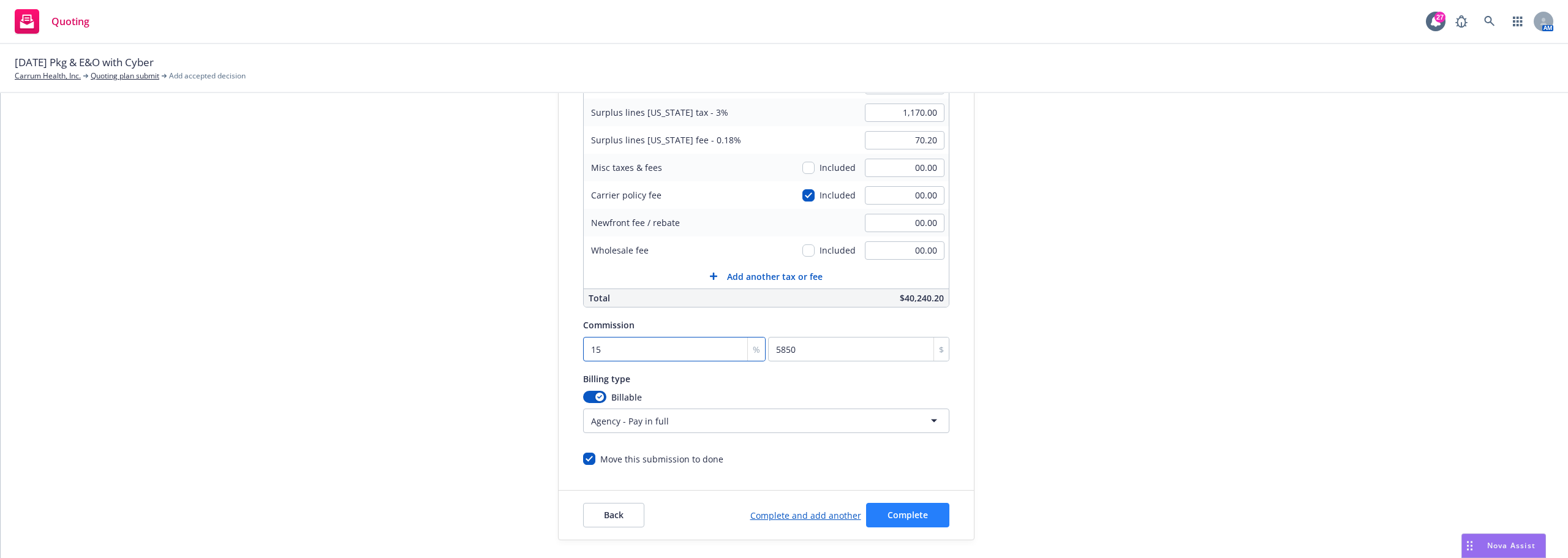
type input "15"
click at [929, 519] on button "Complete" at bounding box center [907, 515] width 83 height 25
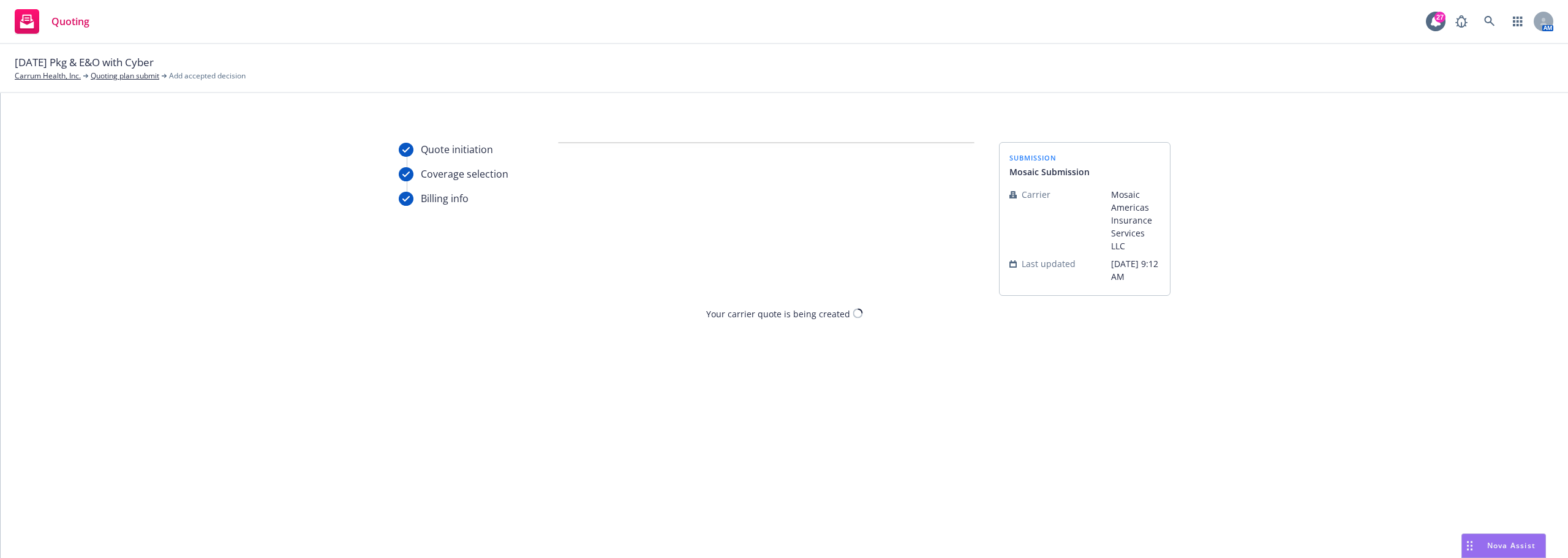
scroll to position [0, 0]
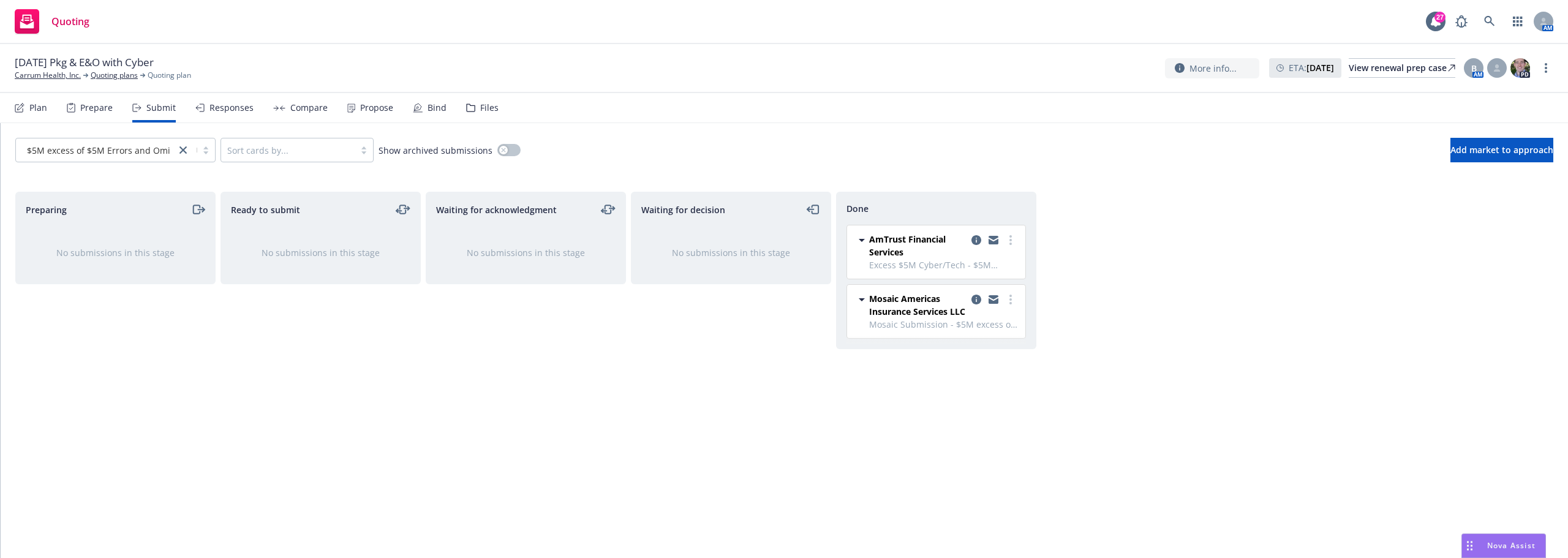
click at [228, 115] on div "Responses" at bounding box center [224, 108] width 58 height 30
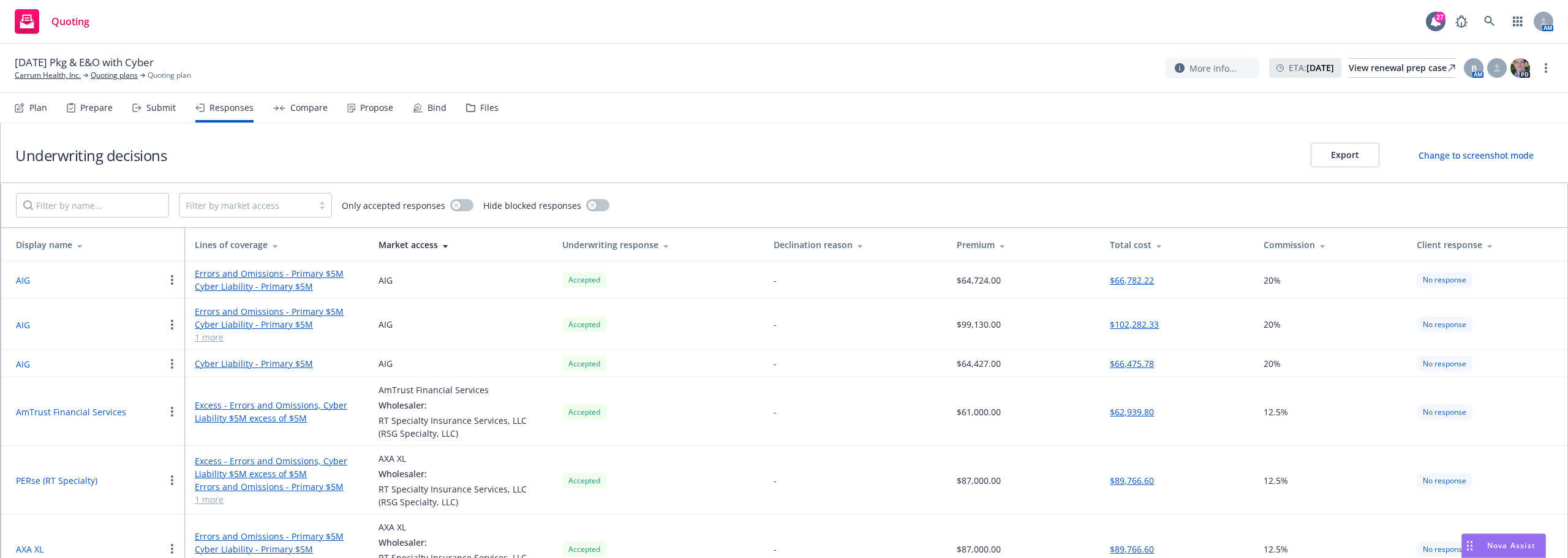
click at [223, 152] on div "Underwriting decisions Export Change to screenshot mode" at bounding box center [784, 153] width 1567 height 59
click at [525, 430] on div "RT Specialty Insurance Services, LLC (RSG Specialty, LLC)" at bounding box center [460, 426] width 164 height 26
click at [525, 425] on div "RT Specialty Insurance Services, LLC (RSG Specialty, LLC)" at bounding box center [460, 426] width 164 height 26
click at [102, 73] on link "Quoting plans" at bounding box center [114, 75] width 47 height 11
